Goal: Transaction & Acquisition: Obtain resource

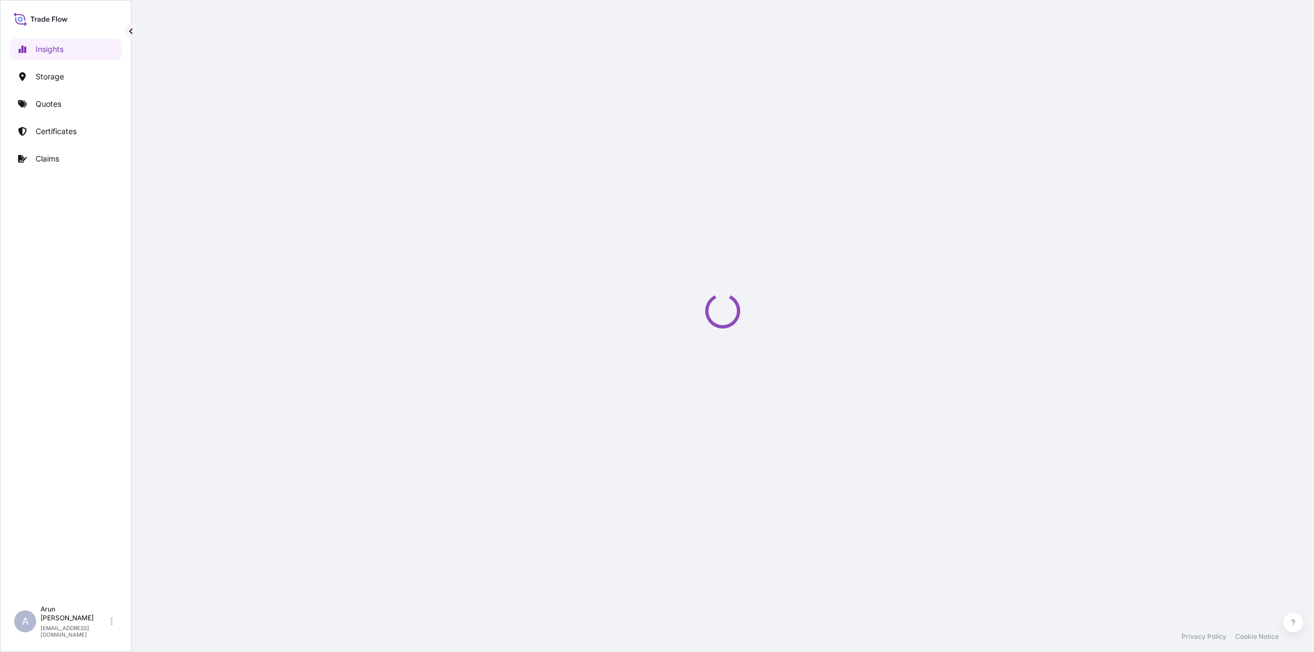
select select "2025"
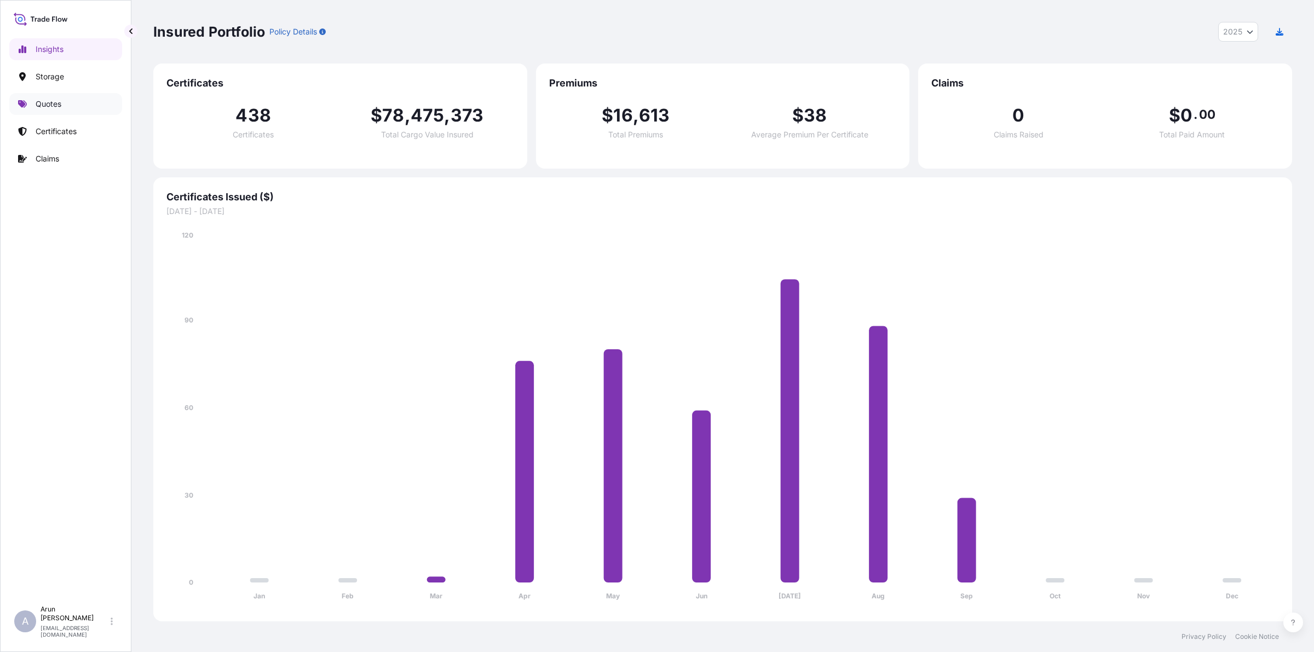
click at [54, 105] on p "Quotes" at bounding box center [49, 104] width 26 height 11
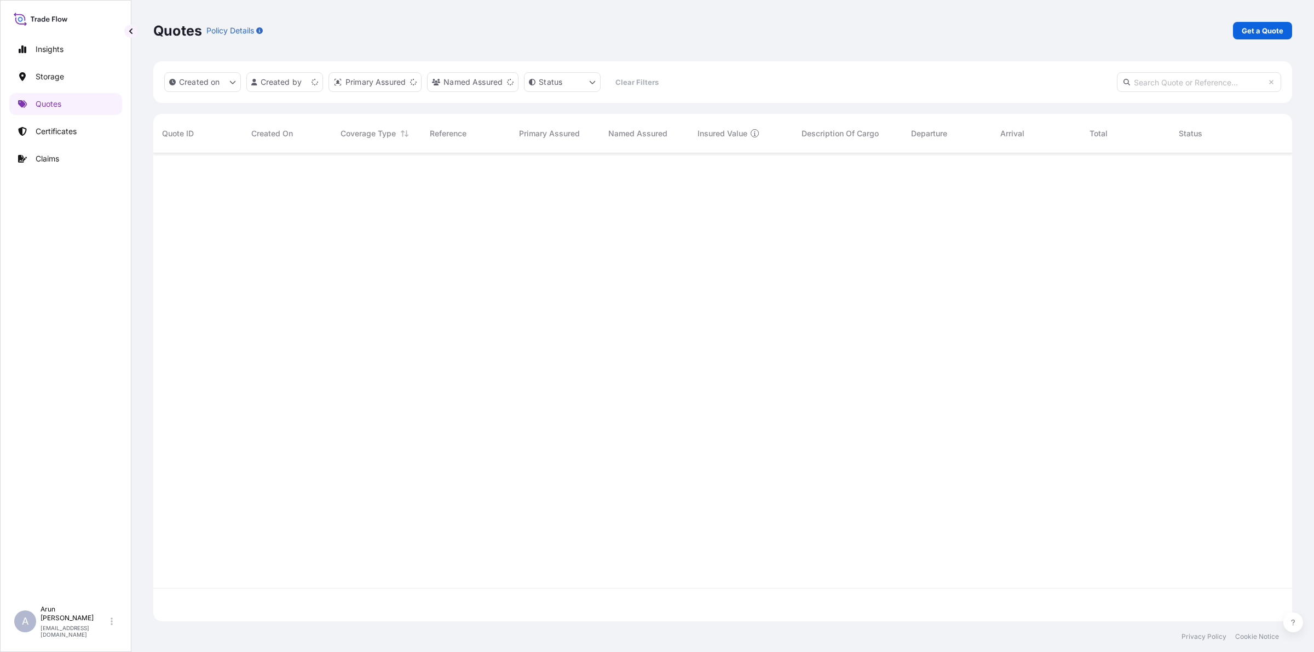
scroll to position [464, 1128]
click at [1273, 28] on p "Get a Quote" at bounding box center [1263, 30] width 42 height 11
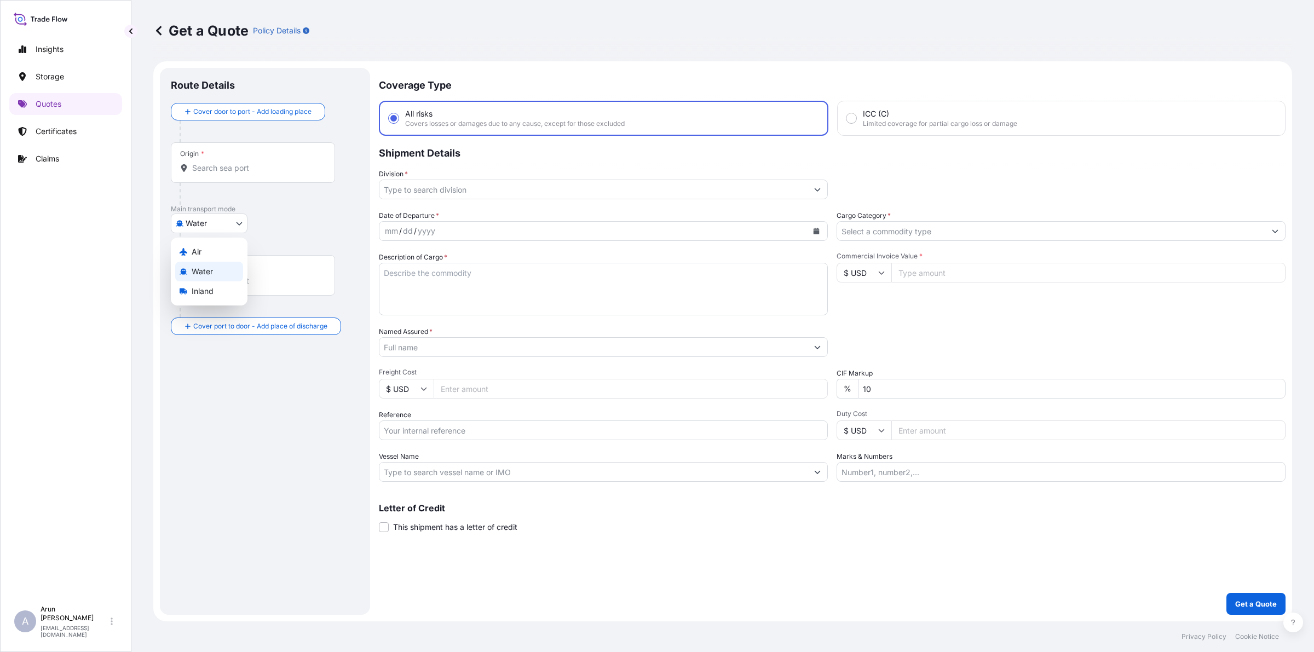
click at [218, 230] on body "Insights Storage Quotes Certificates Claims A [PERSON_NAME] [PERSON_NAME][EMAIL…" at bounding box center [657, 326] width 1314 height 652
click at [204, 250] on div "Air" at bounding box center [209, 252] width 68 height 20
select select "Air"
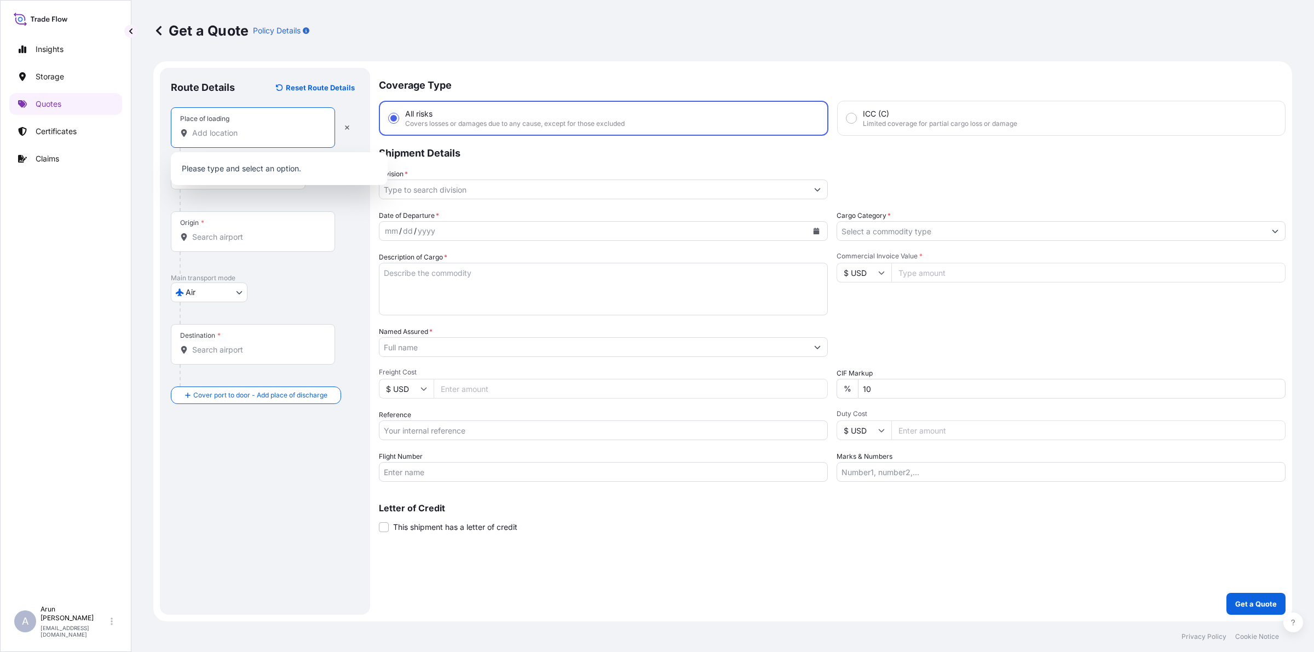
click at [236, 130] on input "Place of loading" at bounding box center [256, 133] width 129 height 11
click at [65, 139] on link "Certificates" at bounding box center [65, 131] width 113 height 22
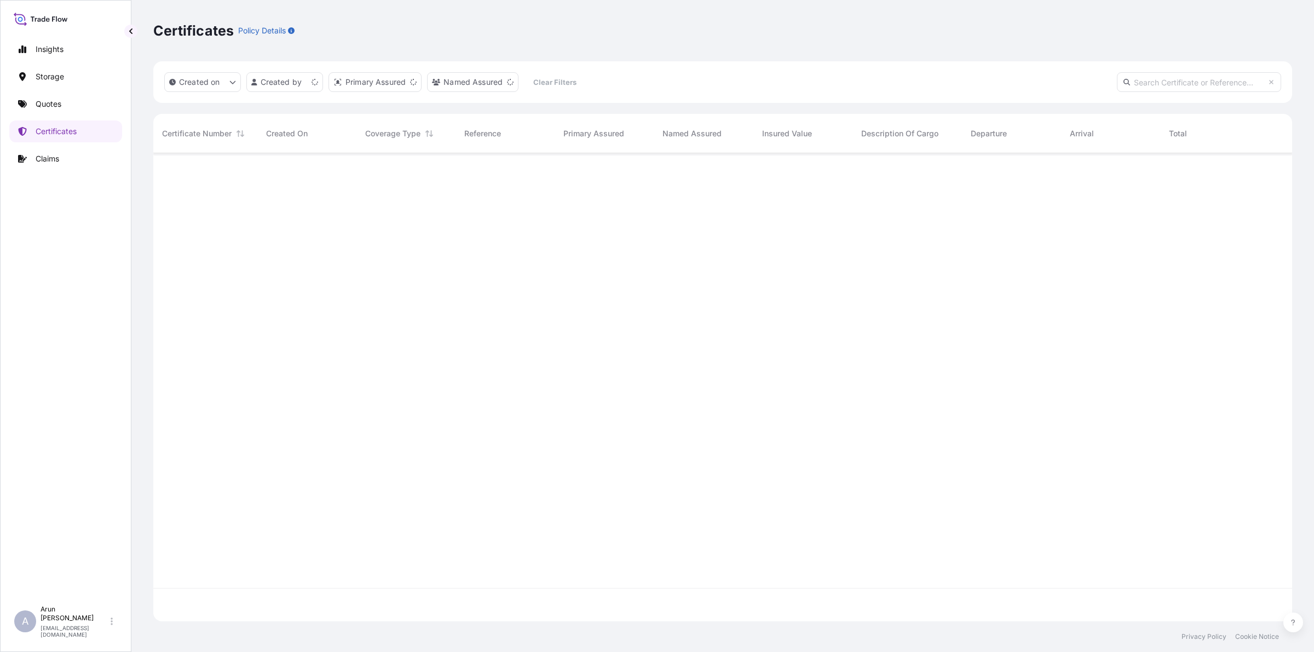
scroll to position [464, 1128]
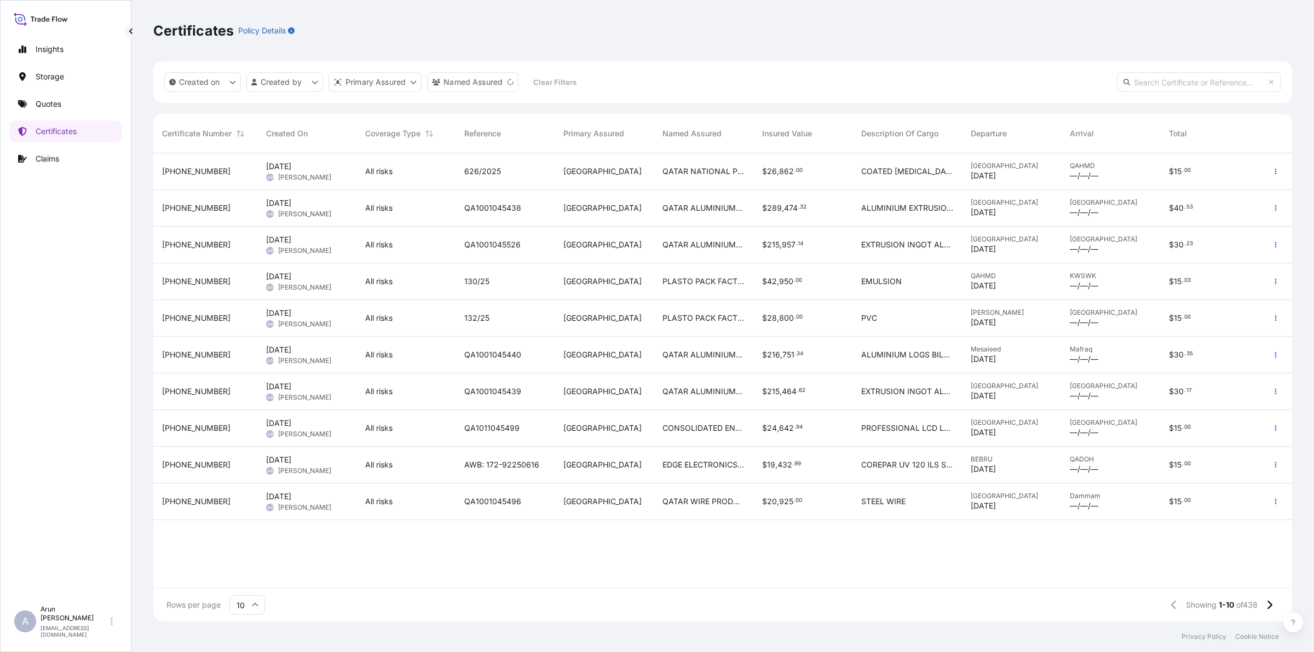
click at [685, 361] on div "QATAR ALUMINIUM LIMITED COMPANY." at bounding box center [703, 355] width 99 height 37
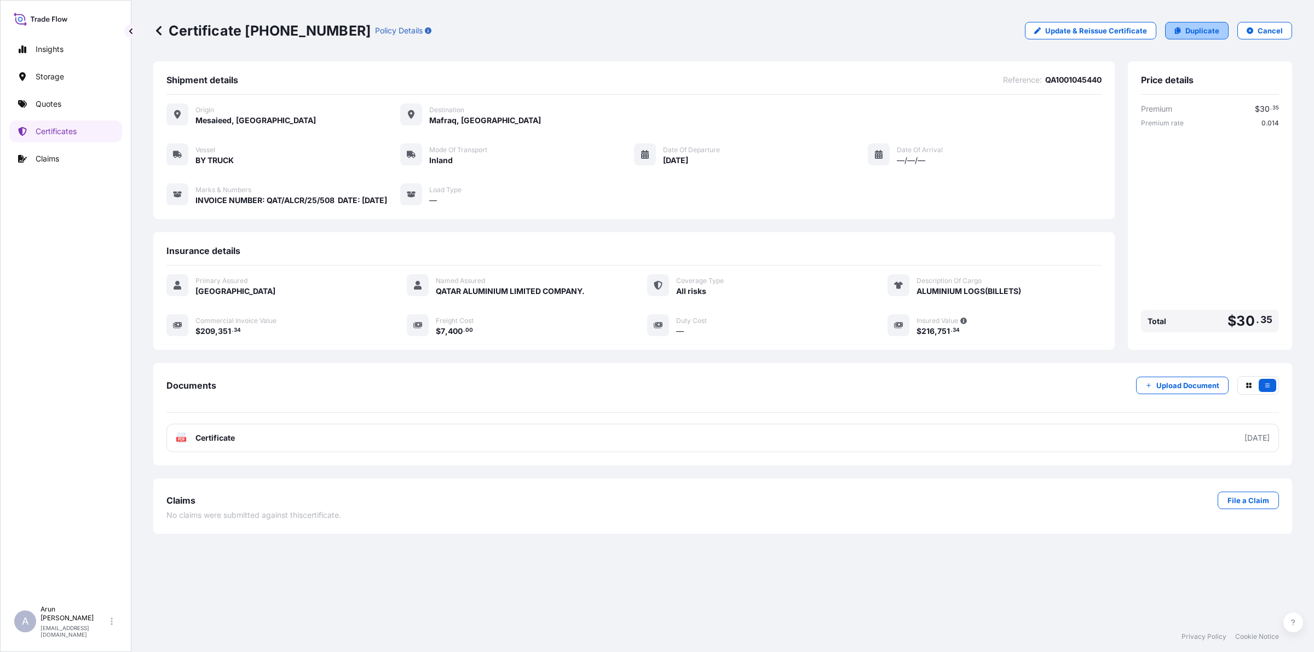
click at [1194, 26] on p "Duplicate" at bounding box center [1202, 30] width 34 height 11
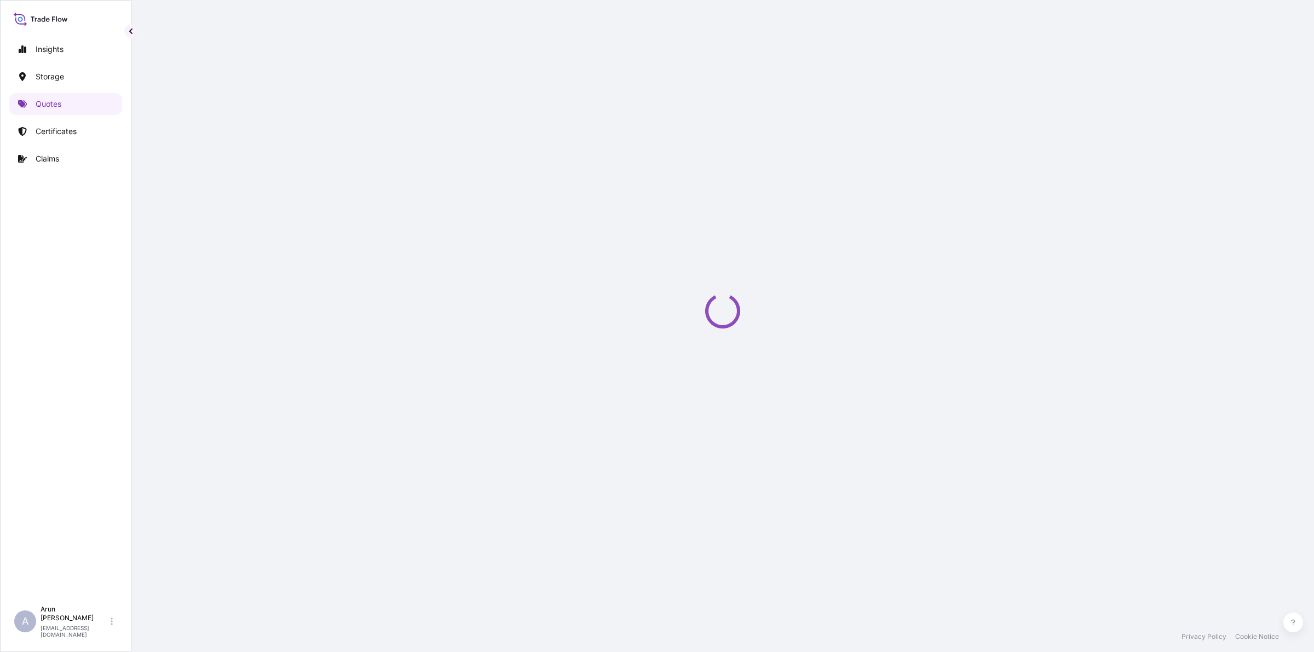
select select "Inland"
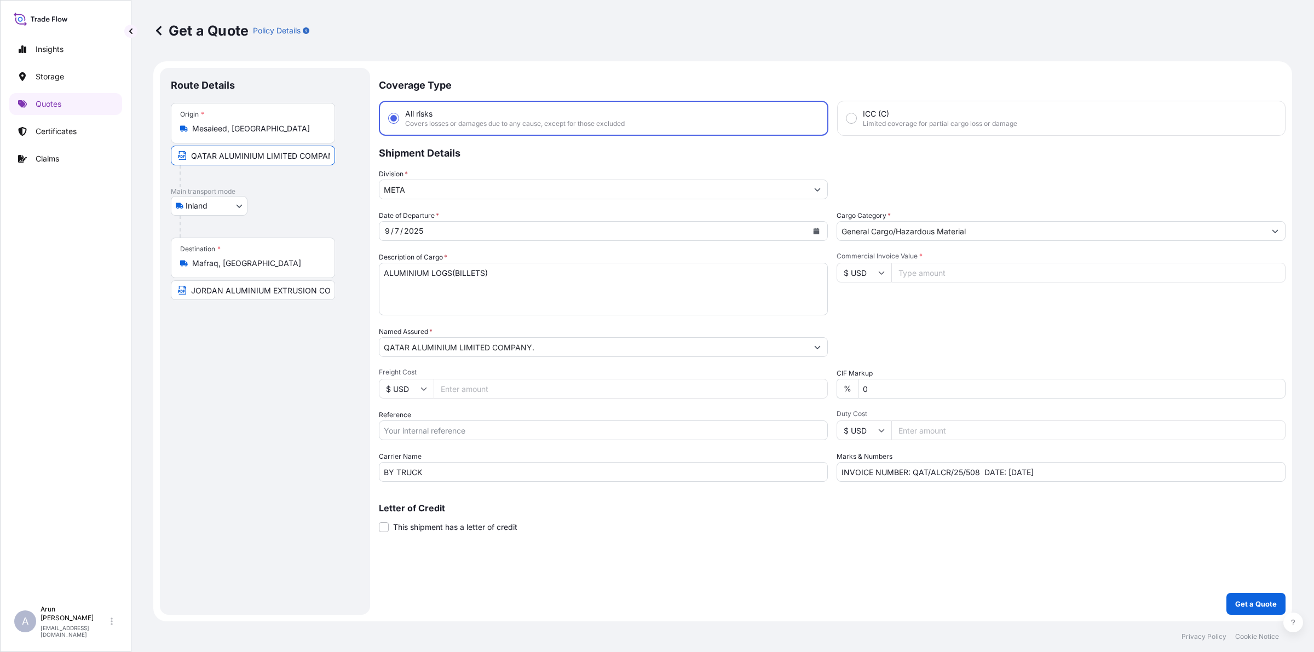
click at [327, 160] on input "QATAR ALUMINIUM LIMITED COMPANY., [GEOGRAPHIC_DATA], [GEOGRAPHIC_DATA]" at bounding box center [253, 156] width 164 height 20
click at [266, 294] on input "JORDAN ALUMINIUM EXTRUSION CO L.L.C, [PERSON_NAME], [GEOGRAPHIC_DATA]" at bounding box center [253, 290] width 164 height 20
click at [817, 230] on icon "Calendar" at bounding box center [816, 231] width 6 height 7
click at [436, 319] on div "9" at bounding box center [440, 323] width 20 height 20
click at [455, 373] on span "Freight Cost" at bounding box center [603, 372] width 449 height 9
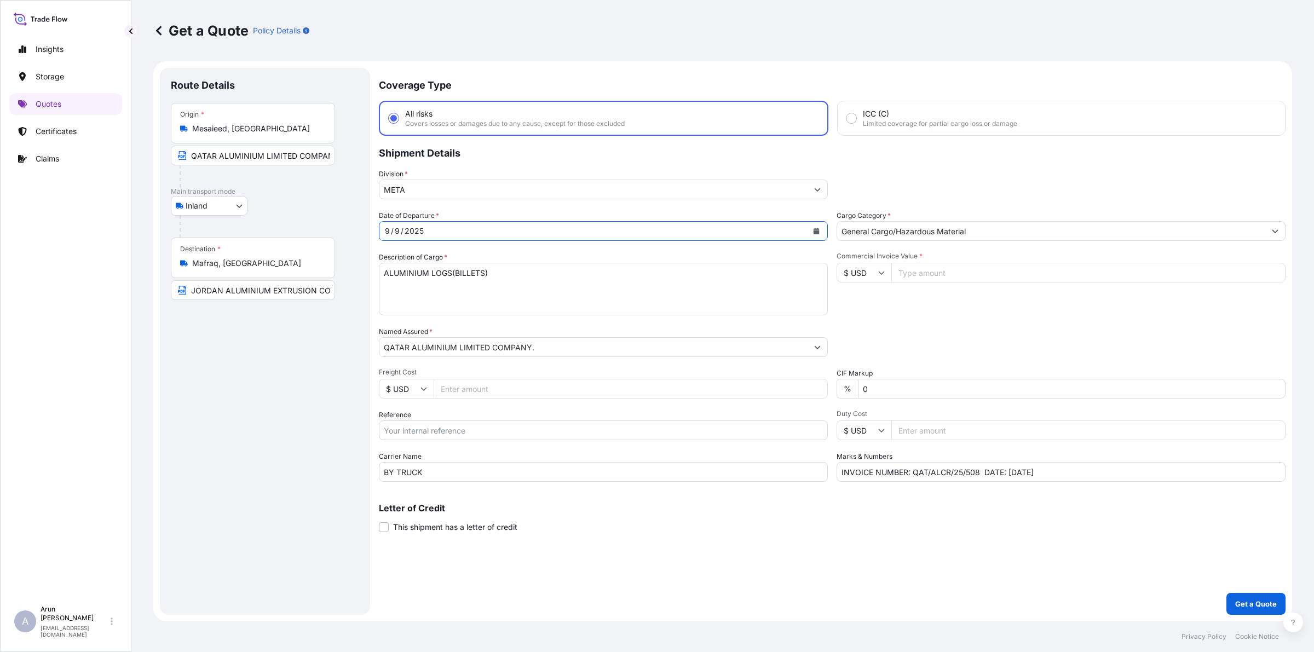
click at [455, 379] on input "Freight Cost" at bounding box center [631, 389] width 394 height 20
type input "7400"
click at [439, 431] on input "Reference" at bounding box center [603, 430] width 449 height 20
drag, startPoint x: 389, startPoint y: 432, endPoint x: 334, endPoint y: 427, distance: 55.6
click at [334, 427] on form "Route Details Place of loading Road / Inland Road / Inland Origin * Mesaieed, […" at bounding box center [722, 341] width 1139 height 560
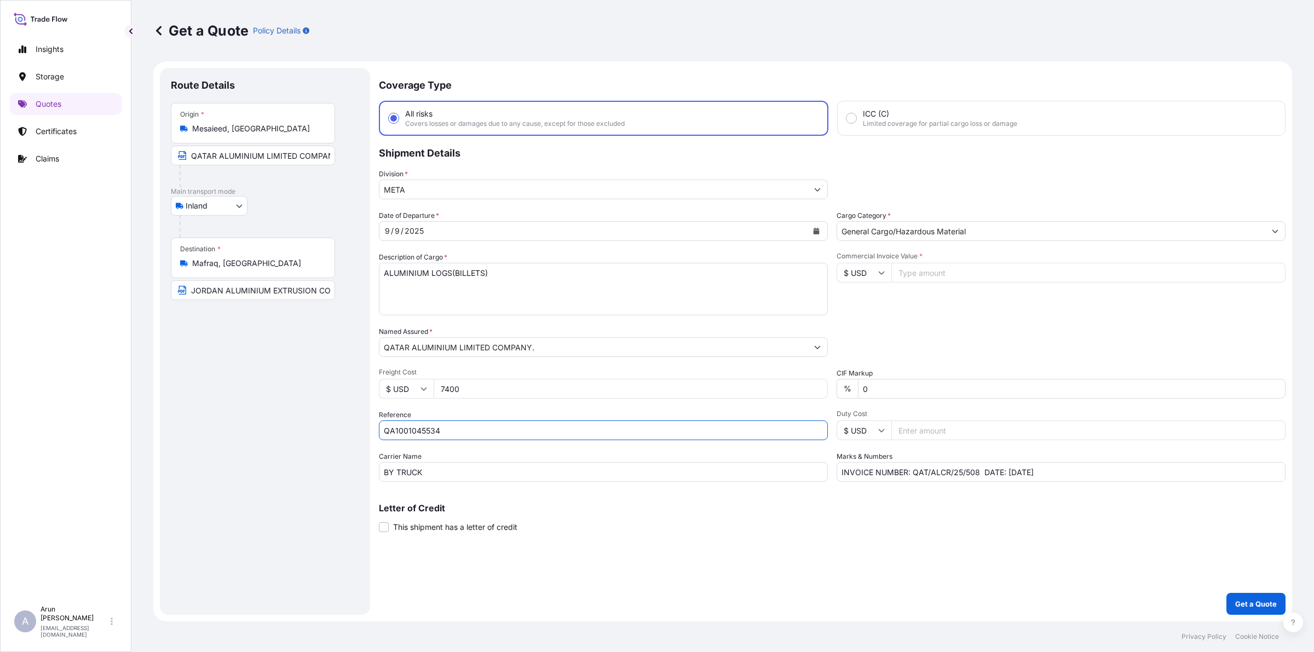
type input "QA1001045534"
click at [921, 266] on input "Commercial Invoice Value *" at bounding box center [1088, 273] width 394 height 20
drag, startPoint x: 913, startPoint y: 270, endPoint x: 925, endPoint y: 273, distance: 12.4
click at [925, 273] on input "207962.50" at bounding box center [1088, 273] width 394 height 20
click at [980, 273] on input "207962.50" at bounding box center [1088, 273] width 394 height 20
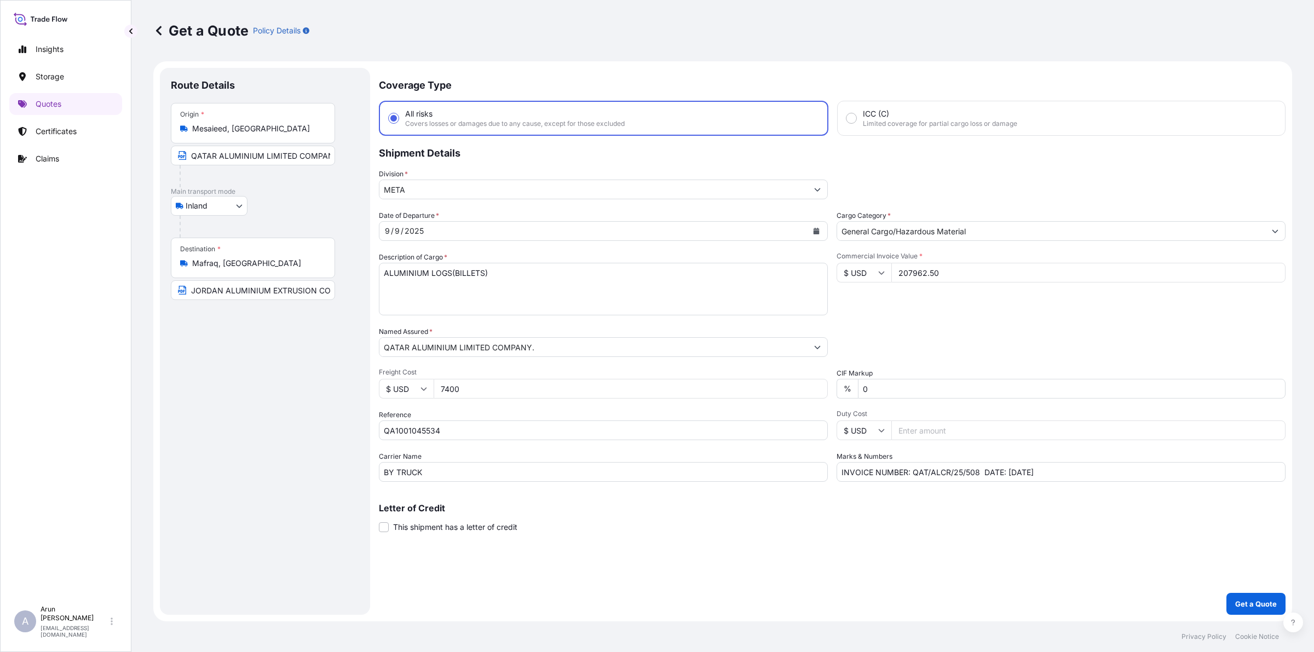
type input "207962.50"
click at [975, 468] on input "INVOICE NUMBER: QAT/ALCR/25/508 DATE: [DATE]" at bounding box center [1060, 472] width 449 height 20
click at [1014, 474] on input "INVOICE NUMBER: QAT/ALCR/25/524 DATE: [DATE]" at bounding box center [1060, 472] width 449 height 20
type input "INVOICE NUMBER: QAT/ALCR/25/524 DATE: [DATE]"
click at [1267, 601] on p "Get a Quote" at bounding box center [1256, 603] width 42 height 11
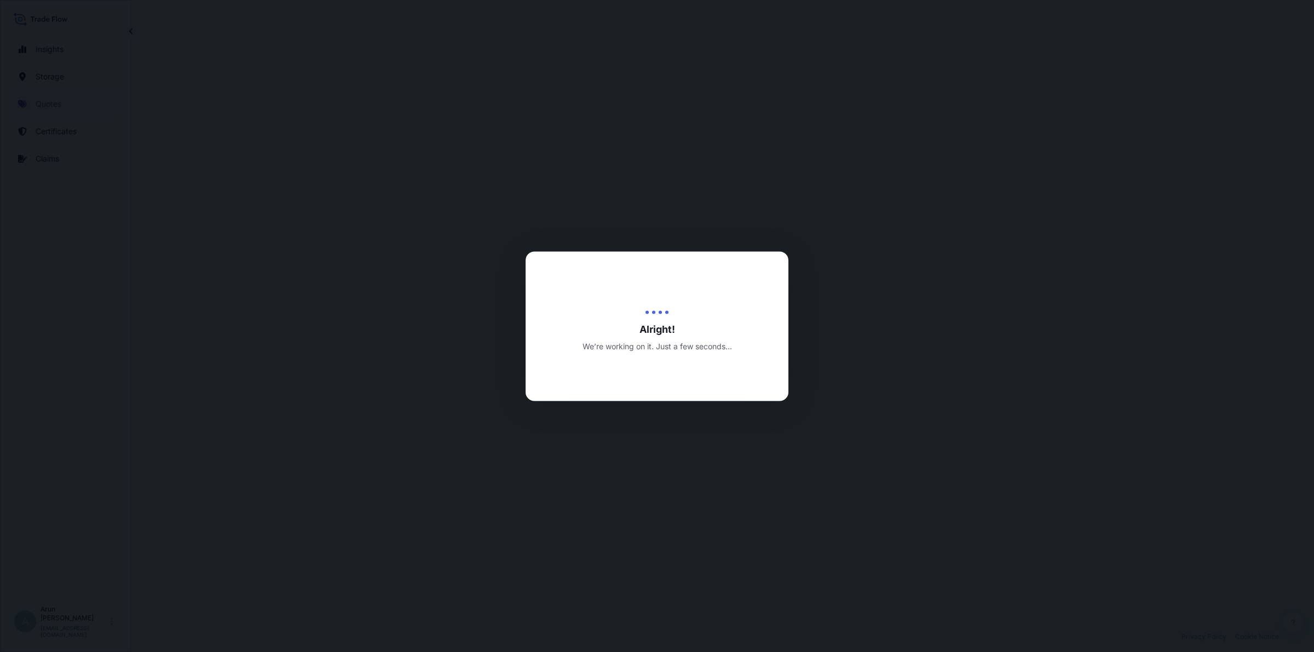
select select "Inland"
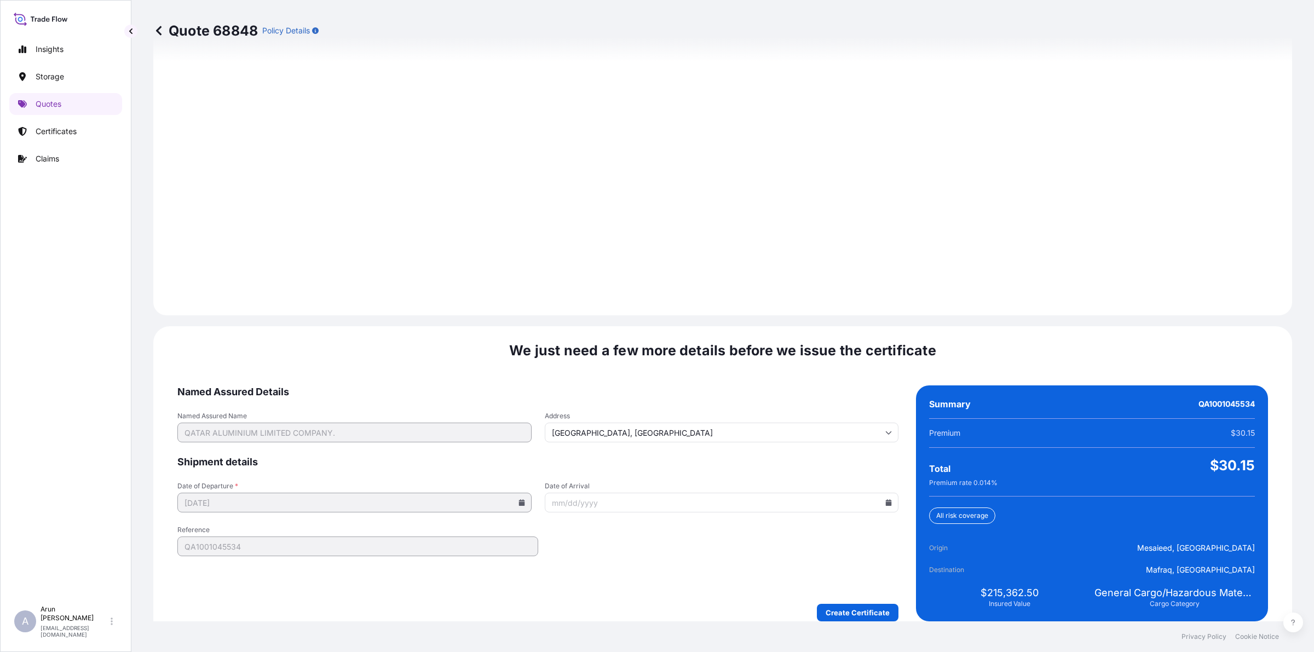
scroll to position [1421, 0]
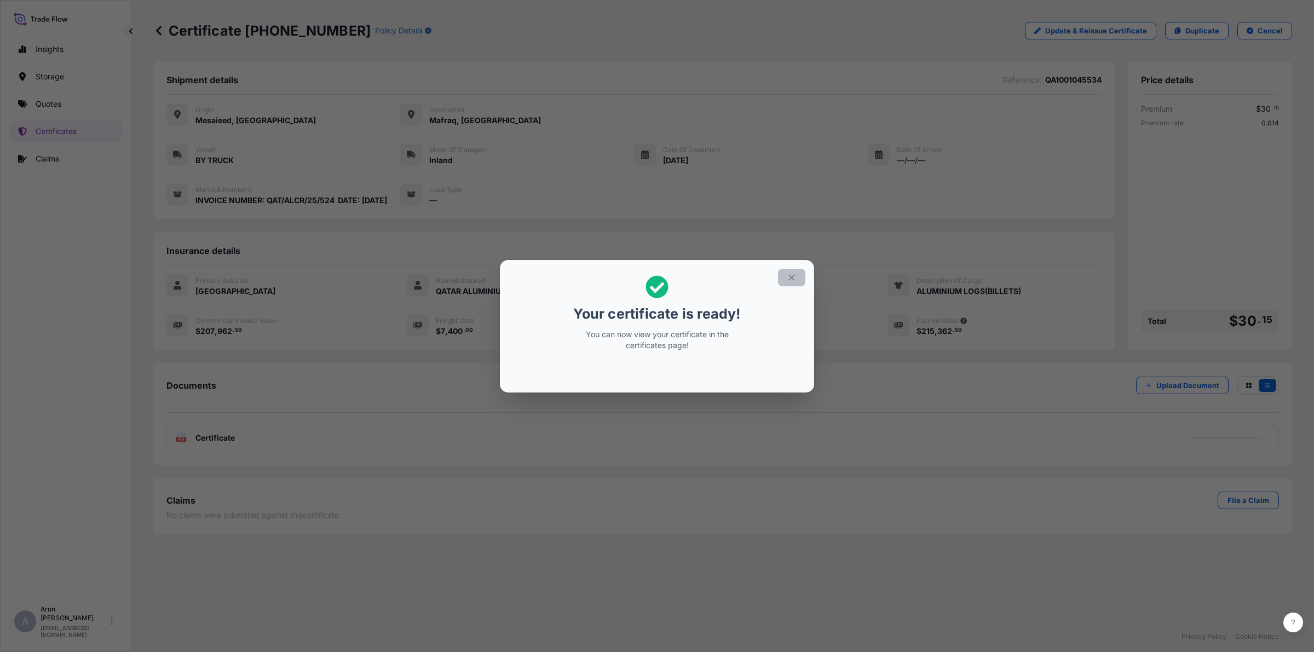
click at [794, 273] on icon "button" at bounding box center [792, 278] width 10 height 10
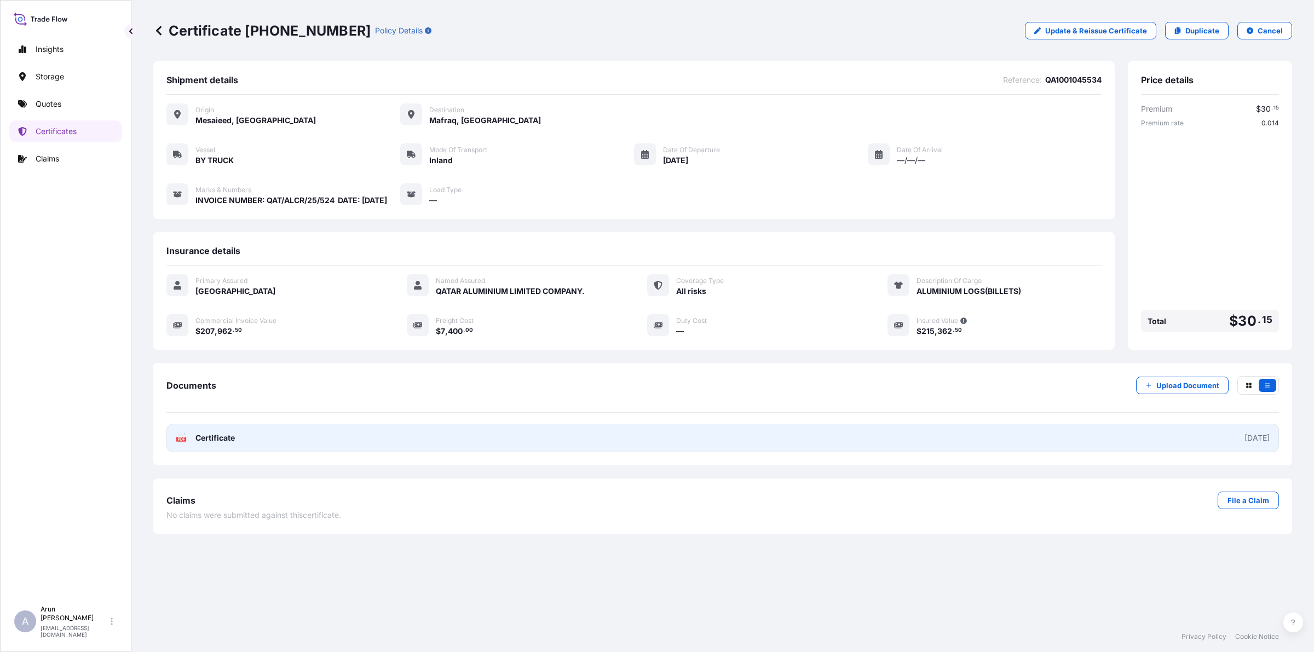
click at [272, 446] on link "PDF Certificate [DATE]" at bounding box center [722, 438] width 1112 height 28
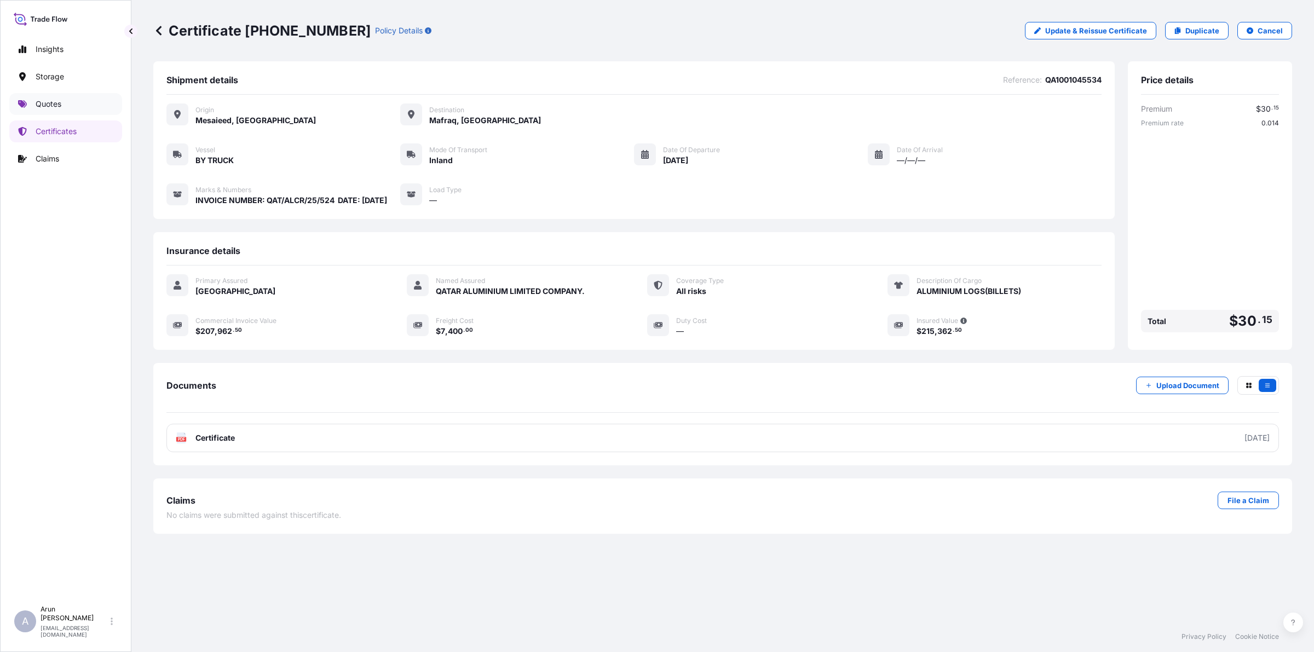
click at [64, 105] on link "Quotes" at bounding box center [65, 104] width 113 height 22
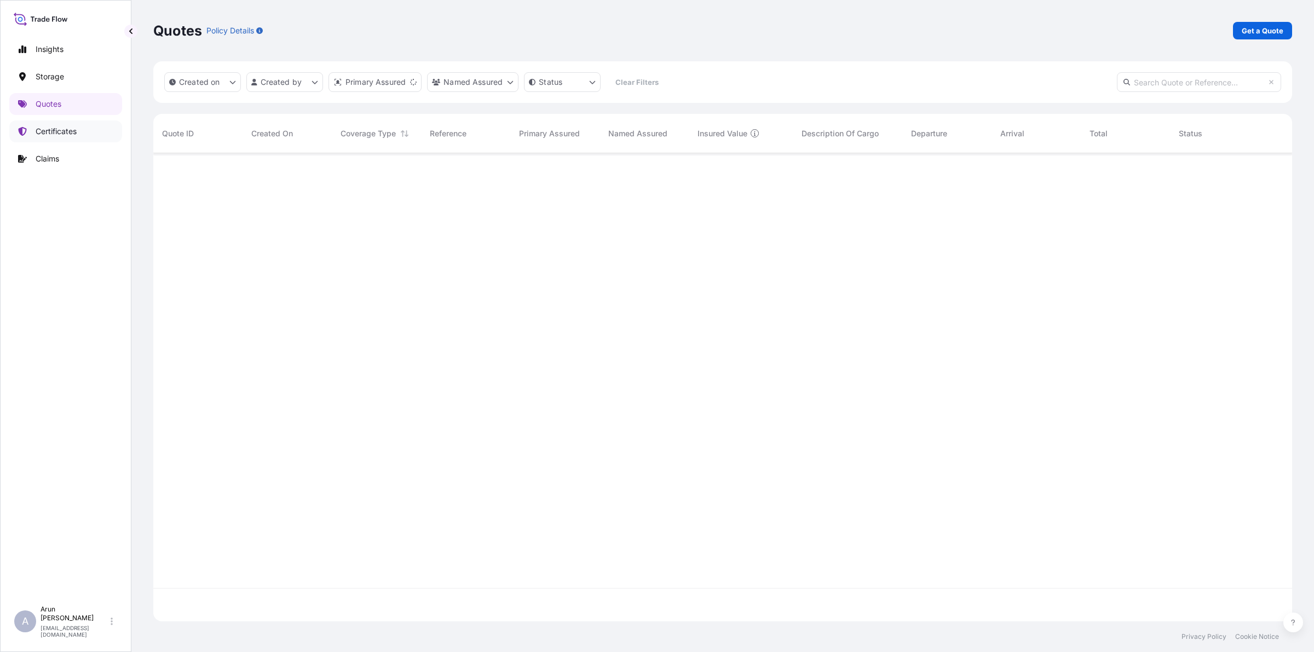
scroll to position [464, 1128]
click at [61, 131] on p "Certificates" at bounding box center [56, 131] width 41 height 11
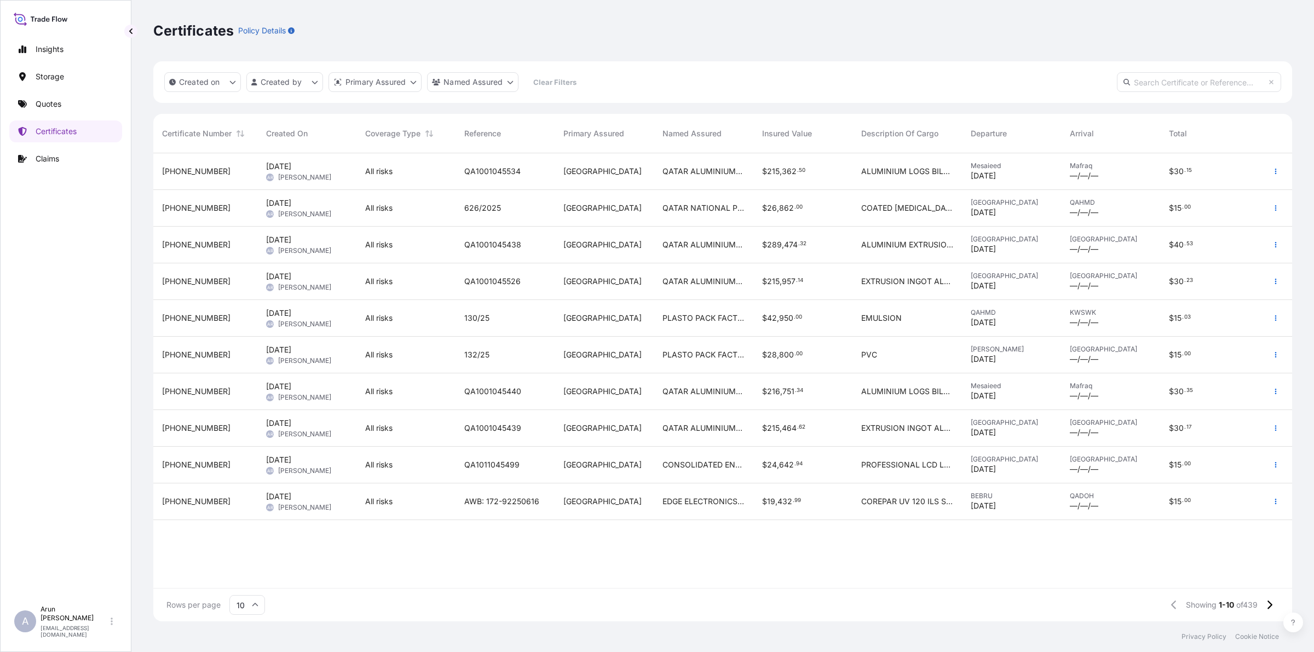
click at [925, 285] on span "EXTRUSION INGOT ALUMINIUM" at bounding box center [907, 281] width 92 height 11
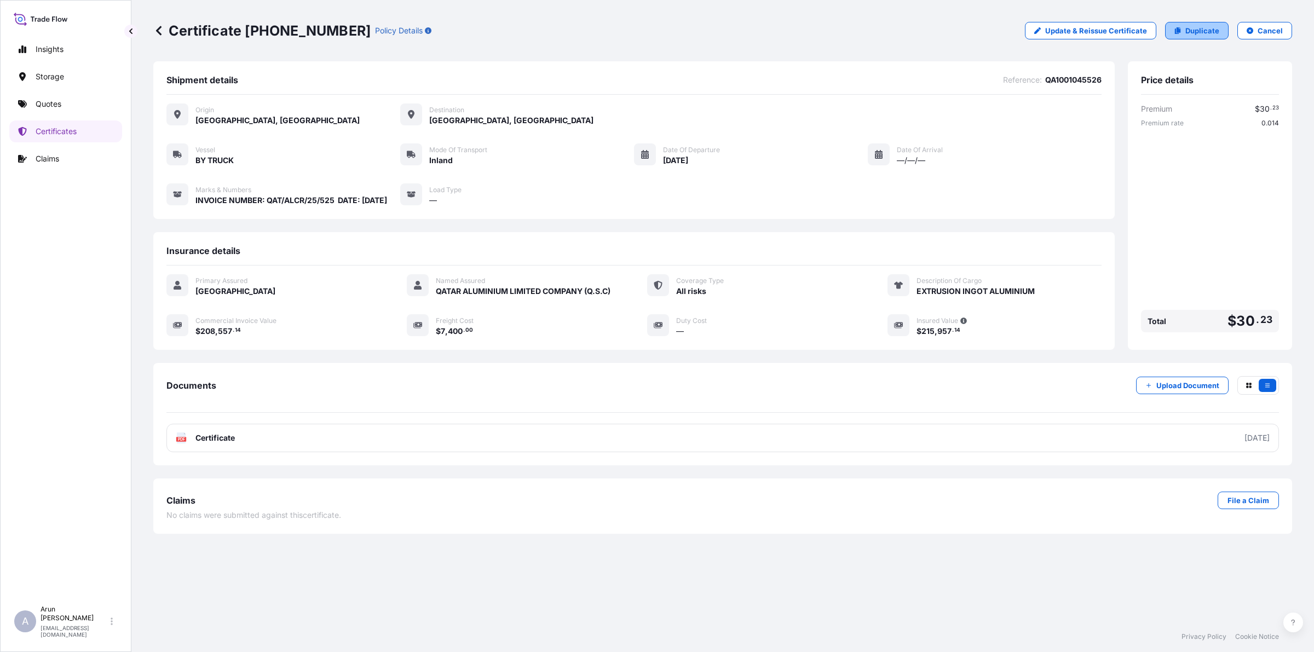
click at [1169, 39] on link "Duplicate" at bounding box center [1197, 31] width 64 height 18
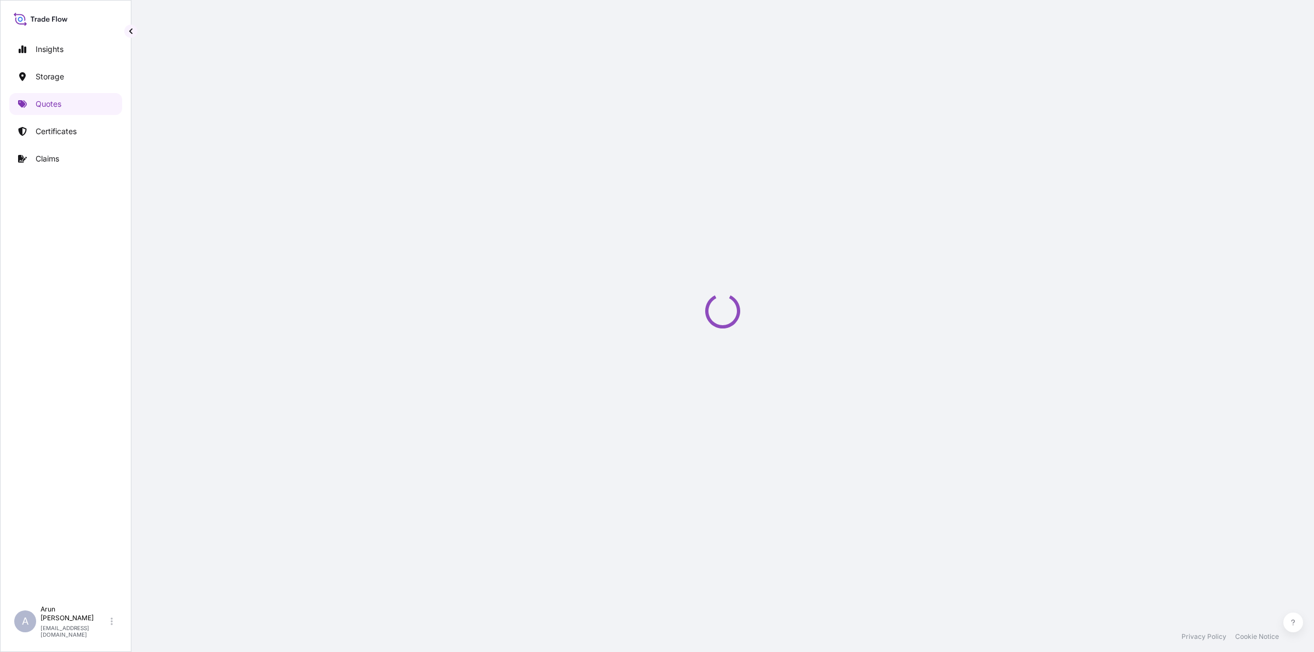
select select "Inland"
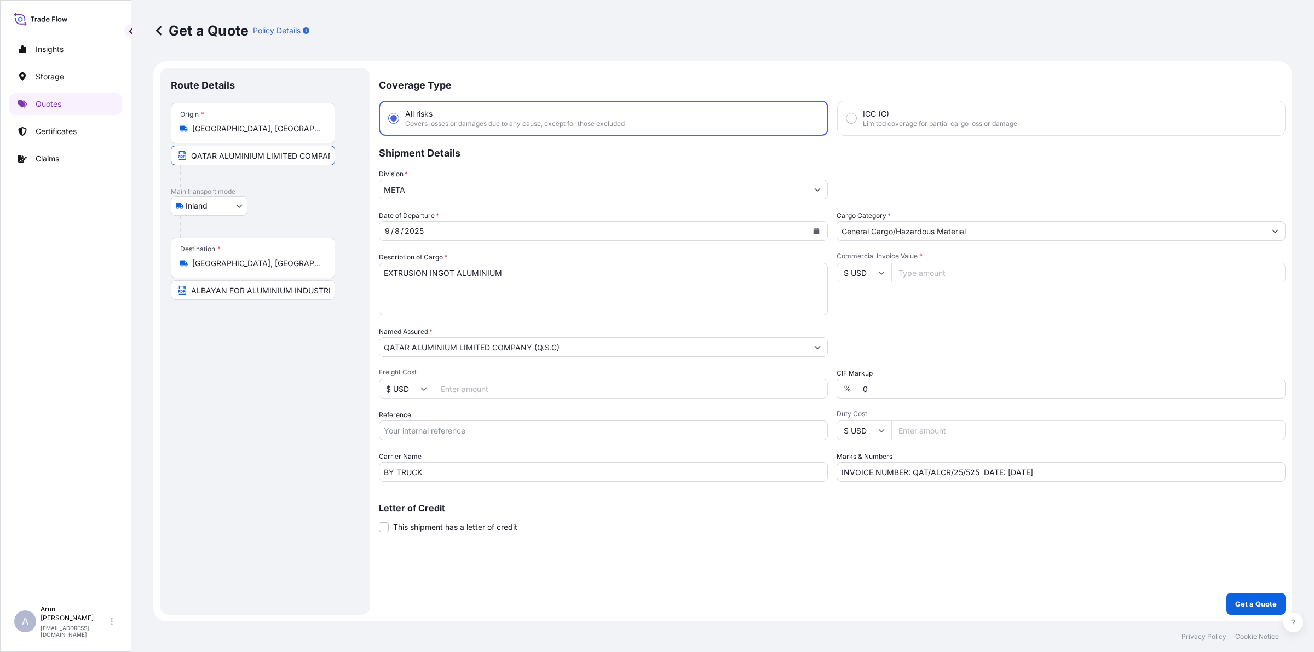
click at [277, 156] on input "QATAR ALUMINIUM LIMITED COMPANY(Q.S.C)" at bounding box center [253, 156] width 164 height 20
type input "QATAR ALUMINIUM LIMITED COMPANY(Q.S.C), [GEOGRAPHIC_DATA], [GEOGRAPHIC_DATA]."
click at [286, 165] on input "QATAR ALUMINIUM LIMITED COMPANY(Q.S.C), [GEOGRAPHIC_DATA], [GEOGRAPHIC_DATA]." at bounding box center [253, 156] width 164 height 20
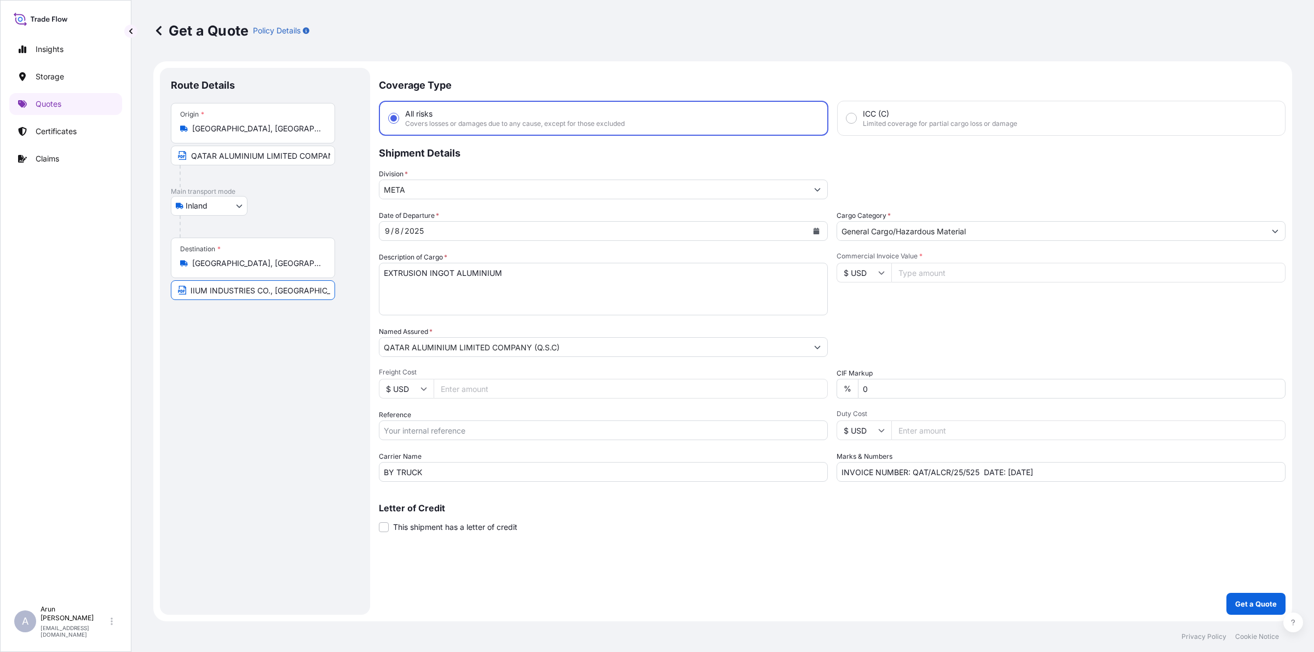
drag, startPoint x: 192, startPoint y: 287, endPoint x: 372, endPoint y: 302, distance: 181.2
click at [372, 302] on form "Route Details Place of loading Road / Inland Road / Inland Origin * [GEOGRAPHIC…" at bounding box center [722, 341] width 1139 height 560
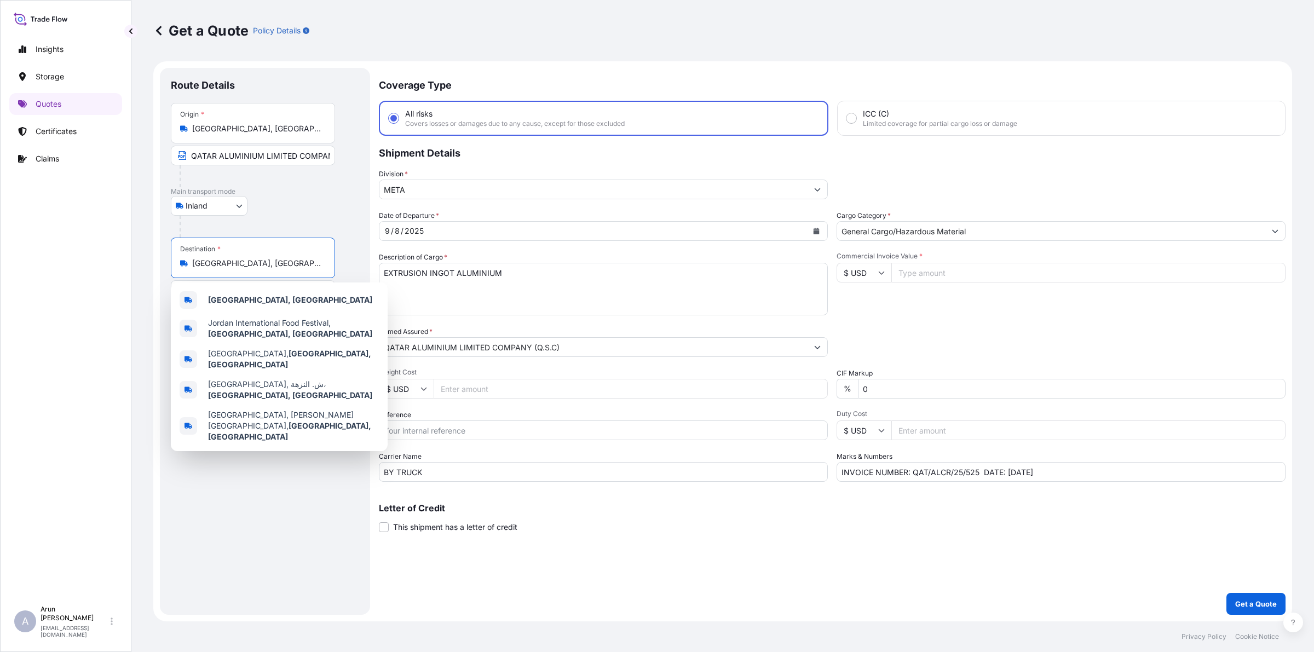
drag, startPoint x: 264, startPoint y: 262, endPoint x: 238, endPoint y: 267, distance: 26.7
click at [264, 262] on input "[GEOGRAPHIC_DATA], [GEOGRAPHIC_DATA]" at bounding box center [256, 263] width 129 height 11
drag, startPoint x: 247, startPoint y: 264, endPoint x: 176, endPoint y: 267, distance: 71.8
click at [176, 267] on div "Destination * [GEOGRAPHIC_DATA], [GEOGRAPHIC_DATA]" at bounding box center [253, 258] width 164 height 41
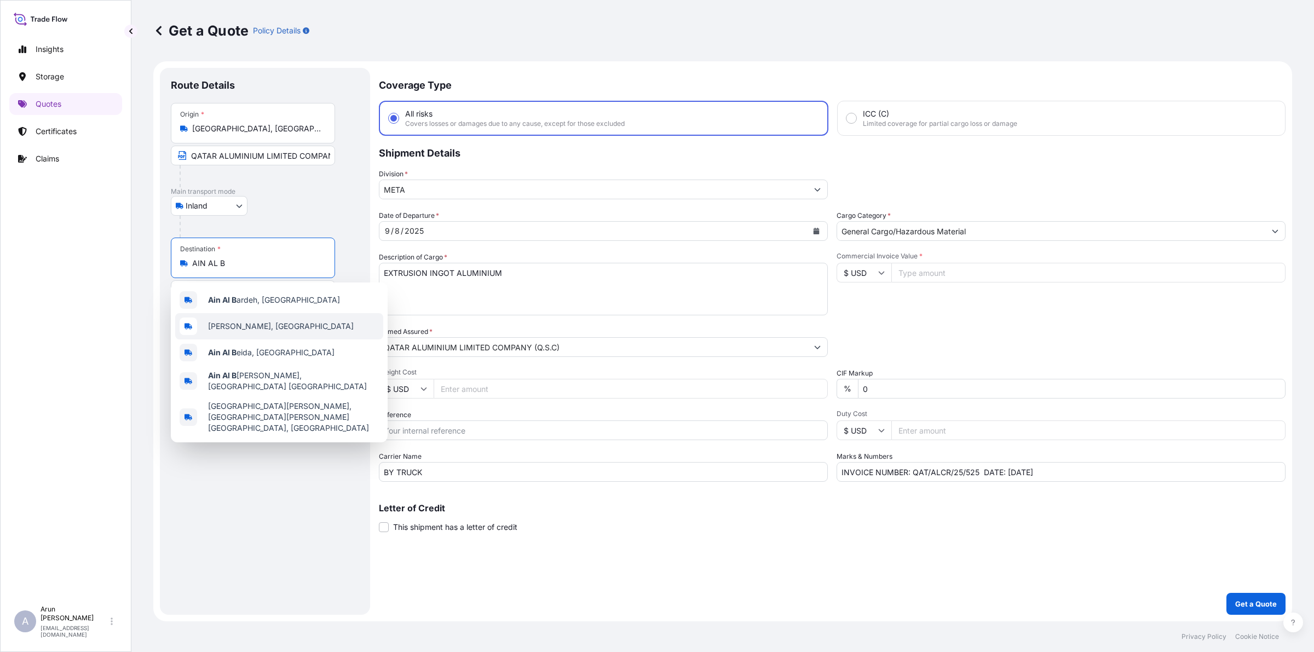
click at [245, 322] on span "[PERSON_NAME], [GEOGRAPHIC_DATA]" at bounding box center [281, 326] width 146 height 11
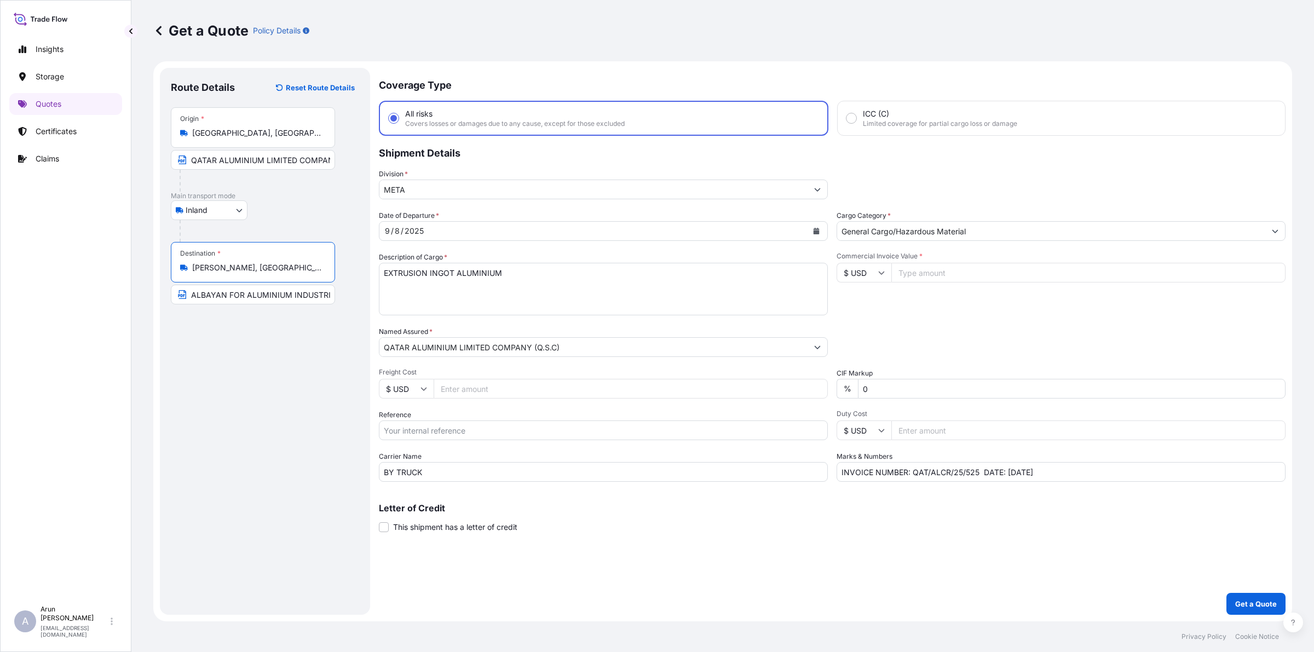
type input "[PERSON_NAME], [GEOGRAPHIC_DATA]"
drag, startPoint x: 210, startPoint y: 305, endPoint x: 360, endPoint y: 296, distance: 150.3
click at [360, 296] on div "Route Details Reset Route Details Place of loading Road / Inland Road / Inland …" at bounding box center [265, 341] width 210 height 547
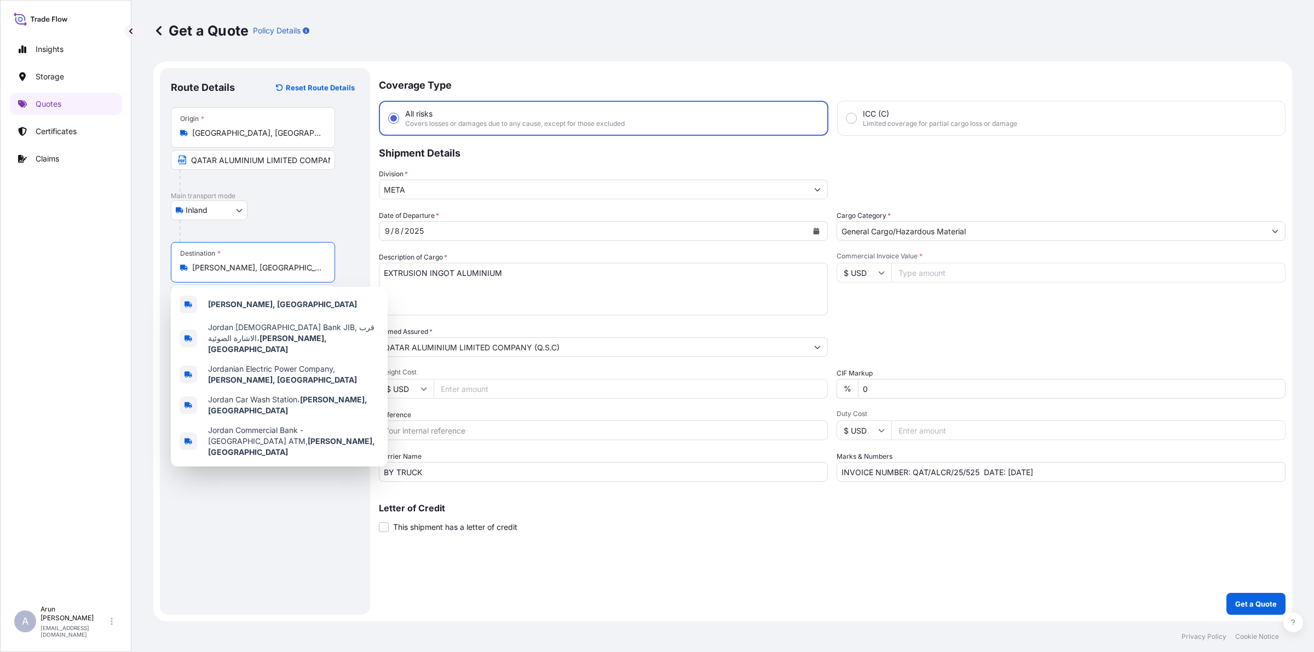
drag, startPoint x: 264, startPoint y: 273, endPoint x: 180, endPoint y: 275, distance: 84.9
click at [180, 275] on div "Destination * [PERSON_NAME], [GEOGRAPHIC_DATA]" at bounding box center [253, 262] width 164 height 41
click at [259, 307] on b "[PERSON_NAME], [GEOGRAPHIC_DATA]" at bounding box center [282, 303] width 149 height 9
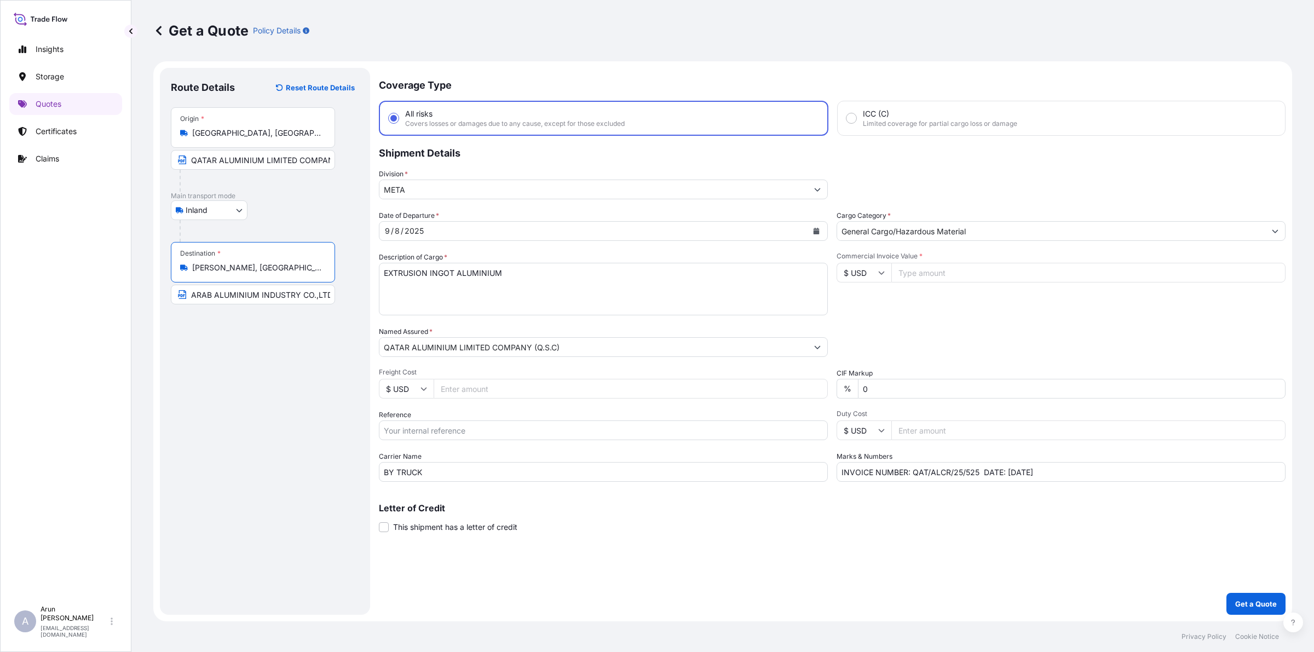
click at [326, 295] on input "ARAB ALUMINIUM INDUSTRY CO.,LTD (ARAL)." at bounding box center [253, 295] width 164 height 20
paste input "[PERSON_NAME], [GEOGRAPHIC_DATA]"
type input "ARAB ALUMINIUM INDUSTRY CO.,LTD (ARAL). [PERSON_NAME][GEOGRAPHIC_DATA]"
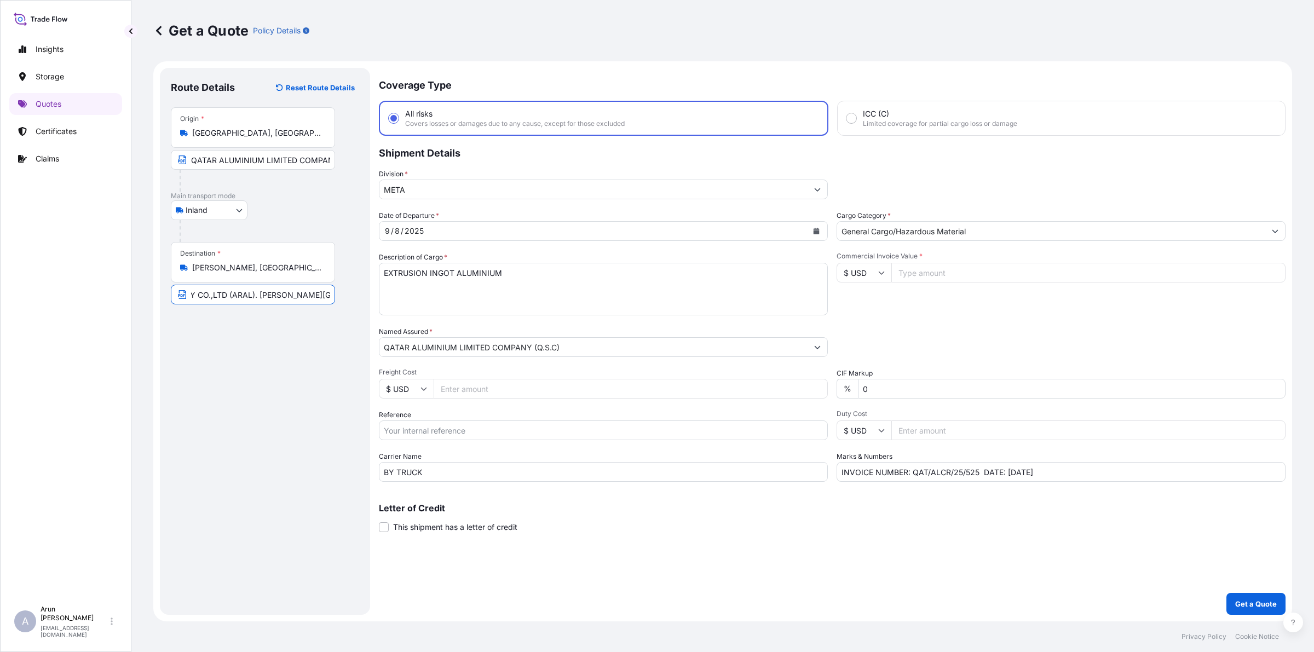
scroll to position [0, 0]
click at [430, 292] on textarea "EXTRUSION INGOT ALUMINIUM" at bounding box center [603, 289] width 449 height 53
click at [817, 233] on icon "Calendar" at bounding box center [816, 231] width 6 height 7
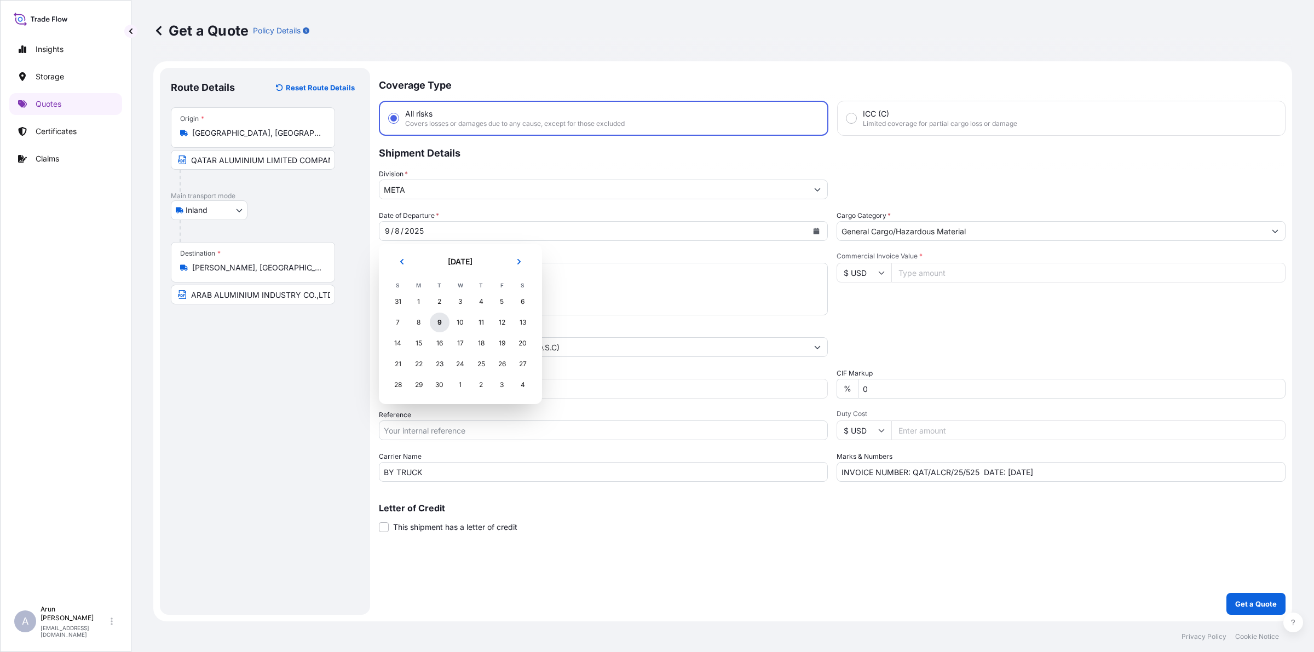
click at [441, 321] on div "9" at bounding box center [440, 323] width 20 height 20
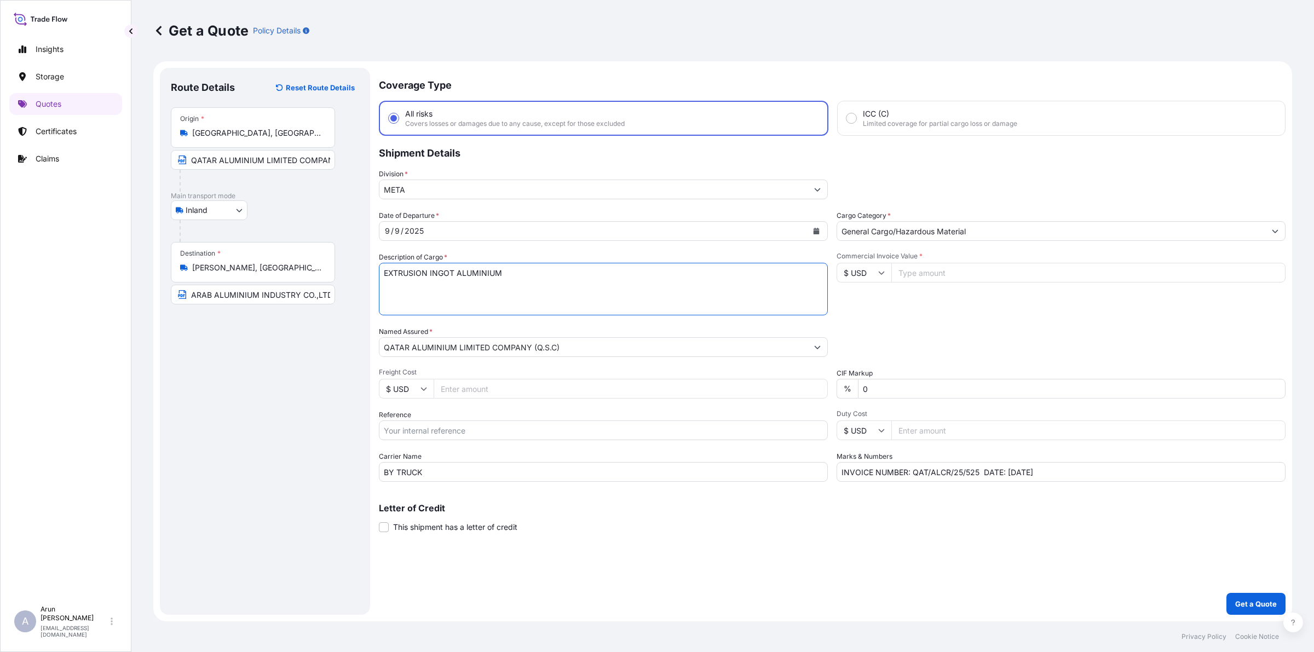
drag, startPoint x: 447, startPoint y: 269, endPoint x: 337, endPoint y: 293, distance: 112.8
click at [337, 293] on form "Route Details Reset Route Details Place of loading Road / Inland Road / Inland …" at bounding box center [722, 341] width 1139 height 560
click at [463, 267] on textarea "EXTRUSION INGOT ALUMINIUM" at bounding box center [603, 289] width 449 height 53
type textarea "PRIMARY ALUMINIUM BILLET"
click at [503, 389] on input "Freight Cost" at bounding box center [631, 389] width 394 height 20
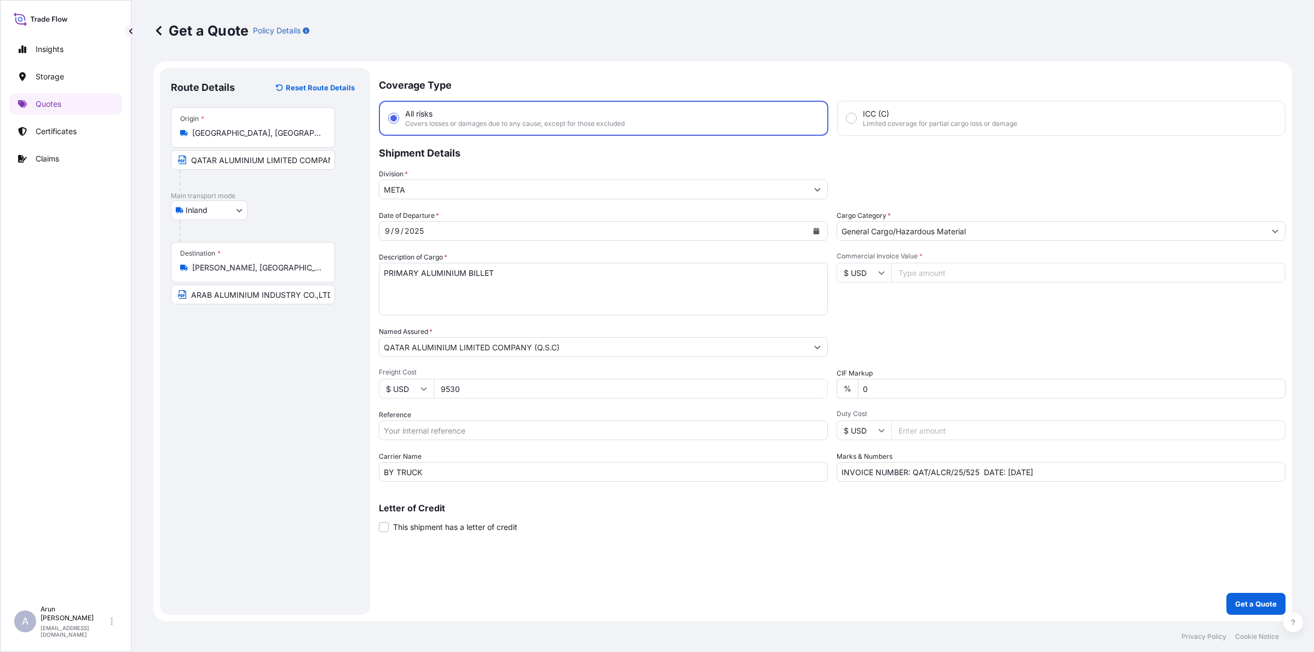
type input "9530"
click at [588, 447] on div "Date of Departure * [DATE] Cargo Category * General Cargo/Hazardous Material De…" at bounding box center [832, 346] width 907 height 272
click at [583, 434] on input "Reference" at bounding box center [603, 430] width 449 height 20
type input "QA1001045532"
click at [940, 263] on input "Commercial Invoice Value *" at bounding box center [1088, 273] width 394 height 20
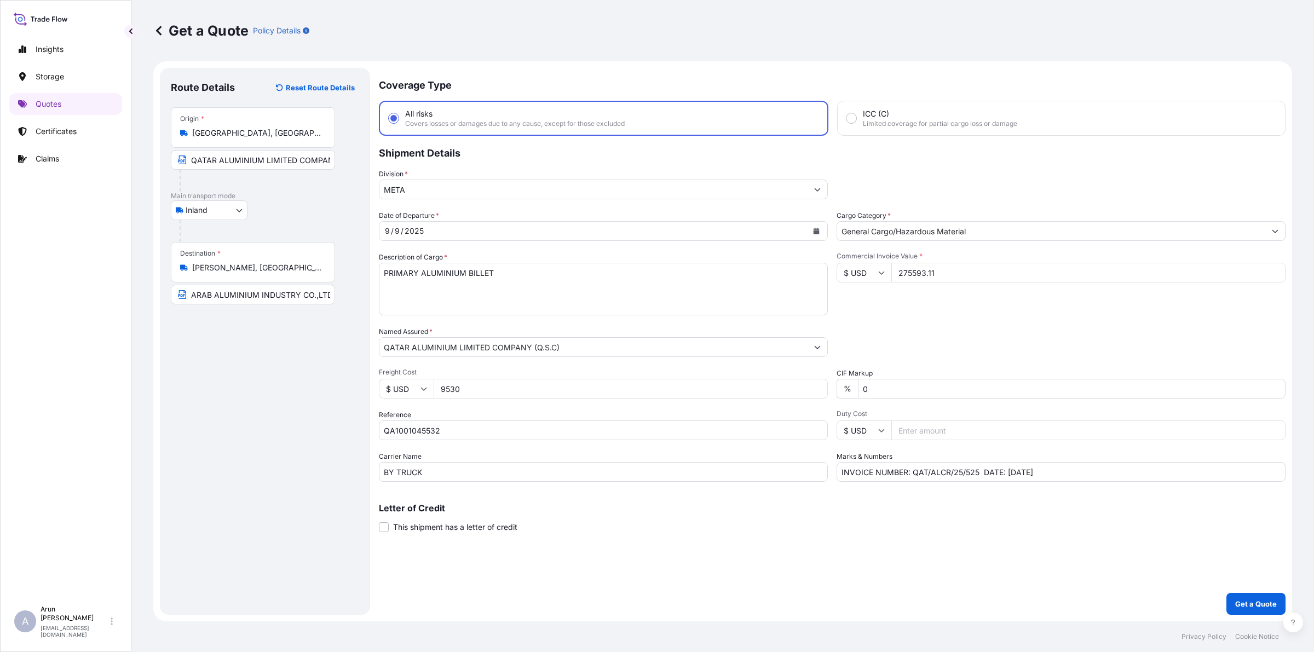
type input "275593.11"
click at [974, 470] on input "INVOICE NUMBER: QAT/ALCR/25/525 DATE: [DATE]" at bounding box center [1060, 472] width 449 height 20
type input "INVOICE NUMBER: QAT/ALCR/25/523 DATE: [DATE]"
click at [1277, 608] on button "Get a Quote" at bounding box center [1255, 604] width 59 height 22
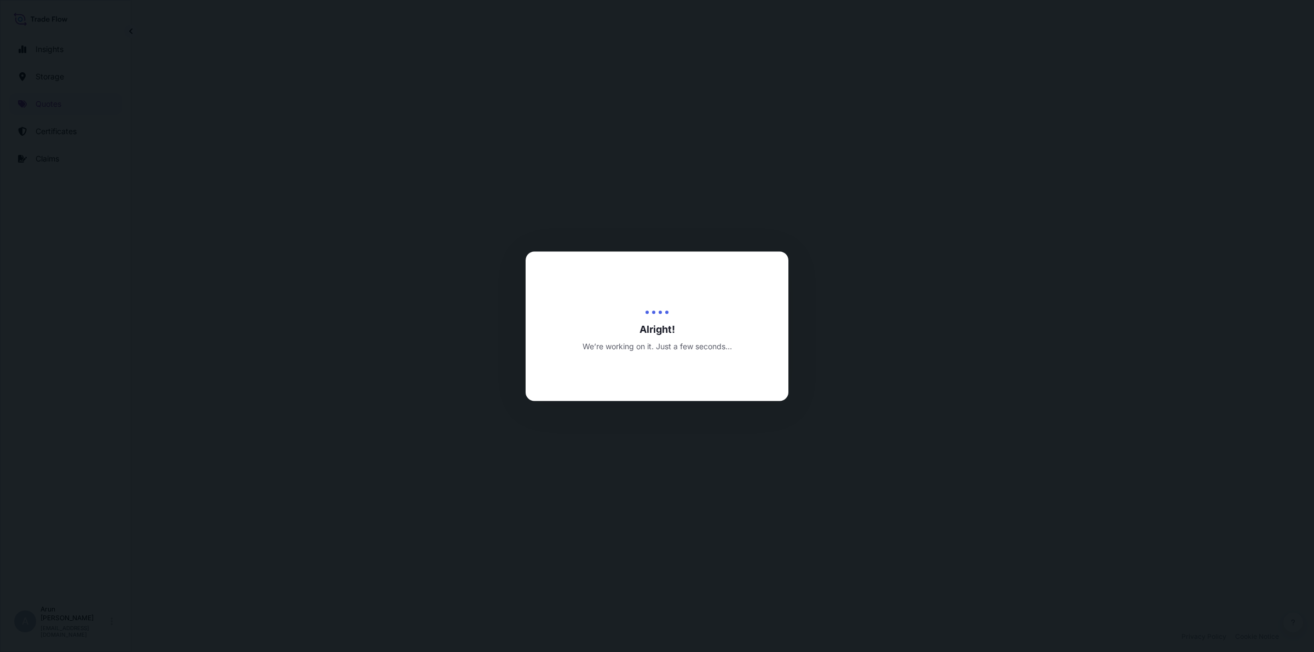
select select "Inland"
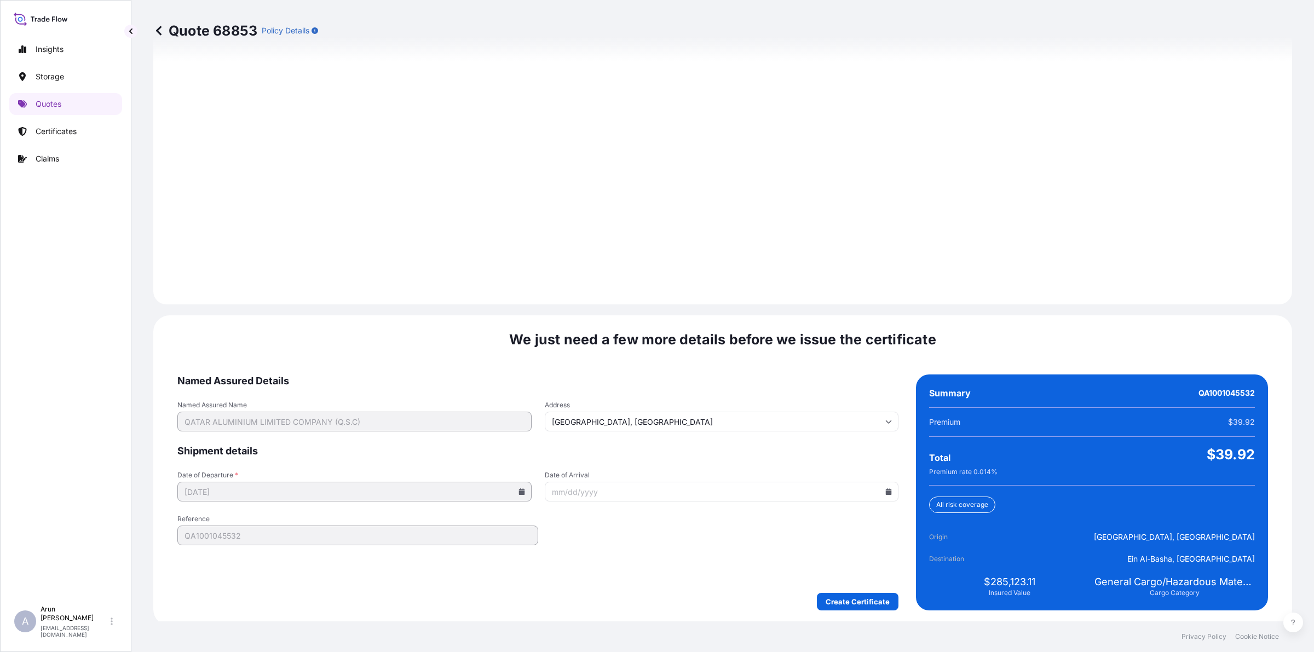
scroll to position [1421, 0]
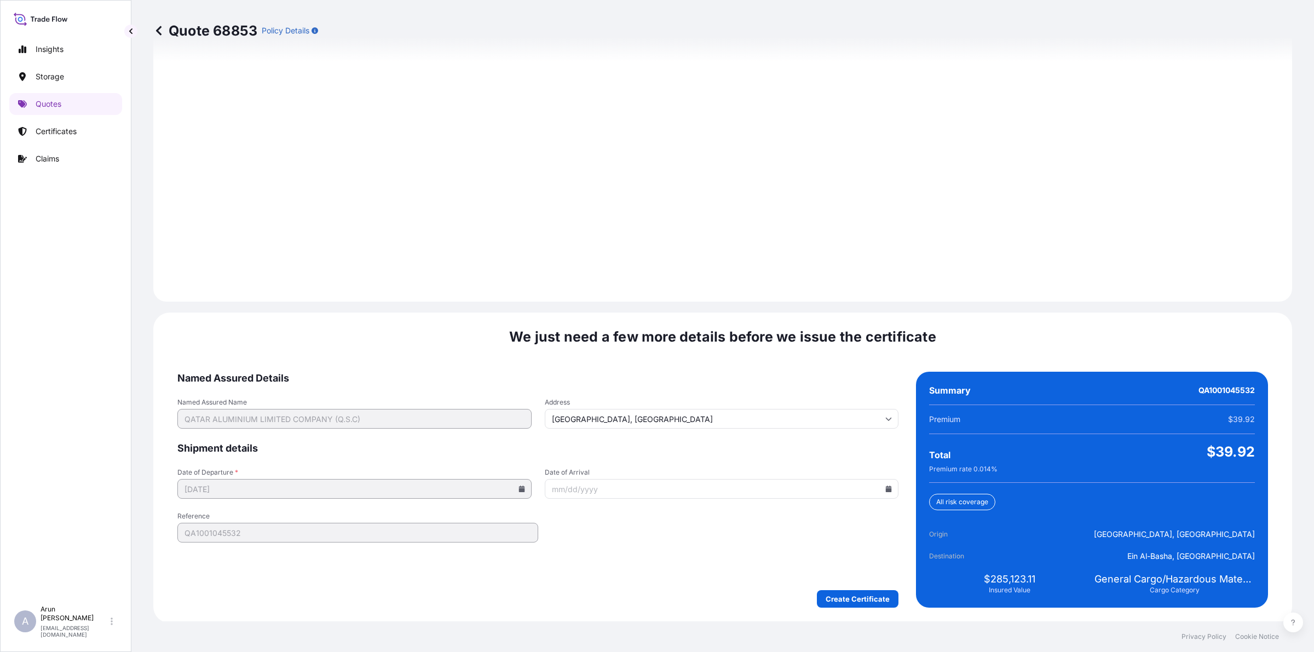
click at [827, 579] on form "Named Assured Details Named Assured Name QATAR ALUMINIUM LIMITED COMPANY (Q.S.C…" at bounding box center [537, 490] width 721 height 236
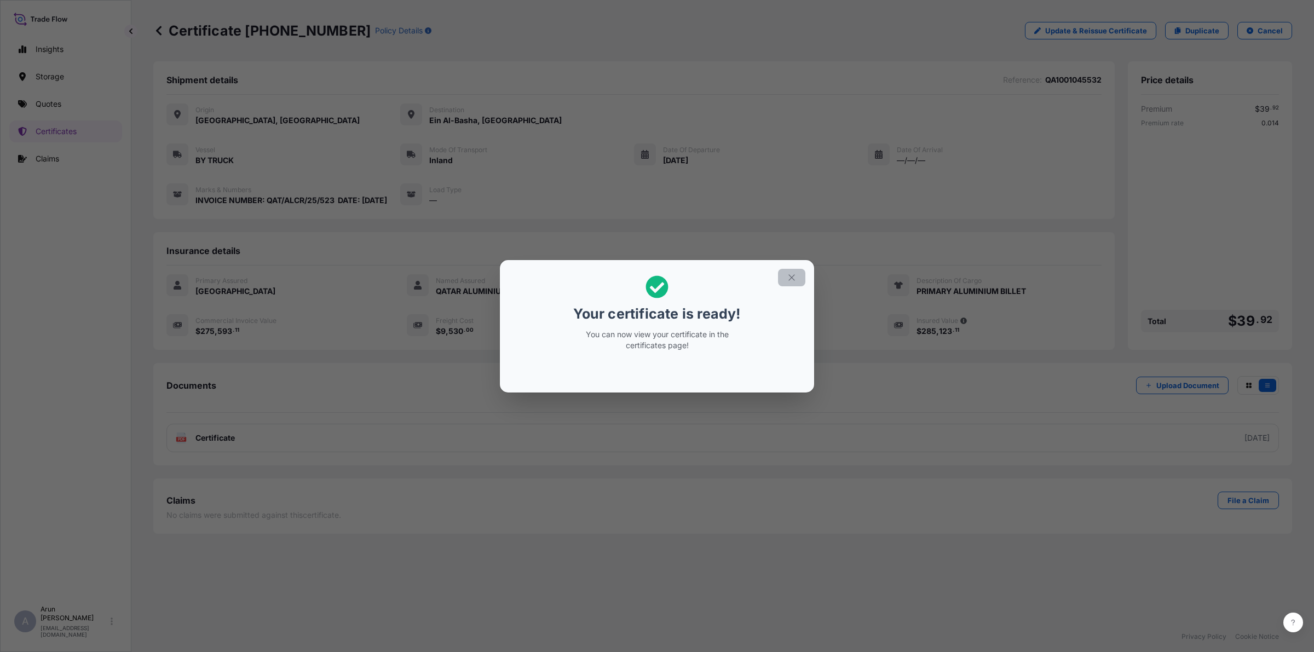
click at [788, 274] on icon "button" at bounding box center [792, 278] width 10 height 10
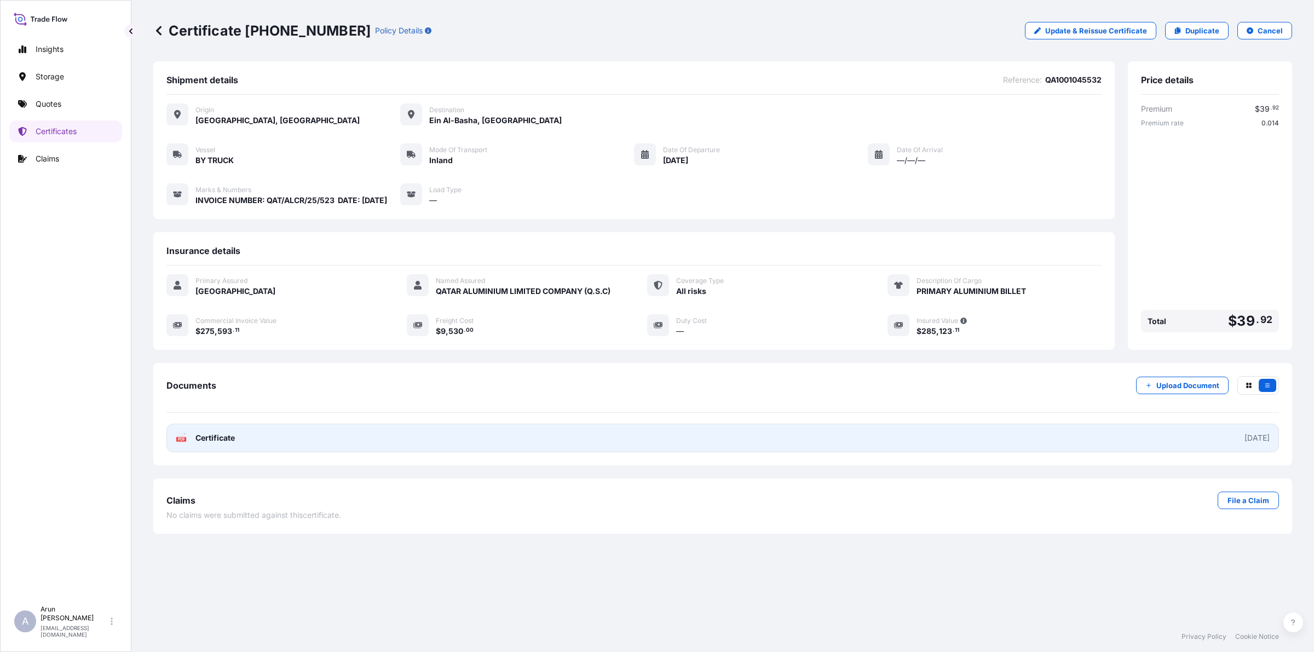
click at [267, 441] on link "PDF Certificate [DATE]" at bounding box center [722, 438] width 1112 height 28
